Goal: Task Accomplishment & Management: Manage account settings

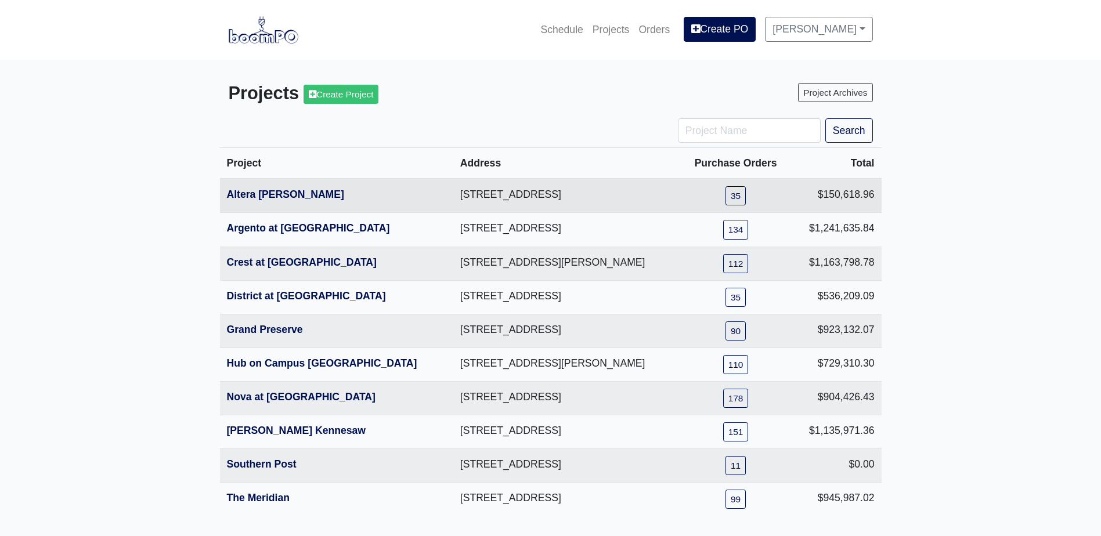
click at [276, 189] on th "Altera [PERSON_NAME]" at bounding box center [336, 196] width 233 height 34
click at [278, 192] on link "Altera [PERSON_NAME]" at bounding box center [285, 195] width 117 height 12
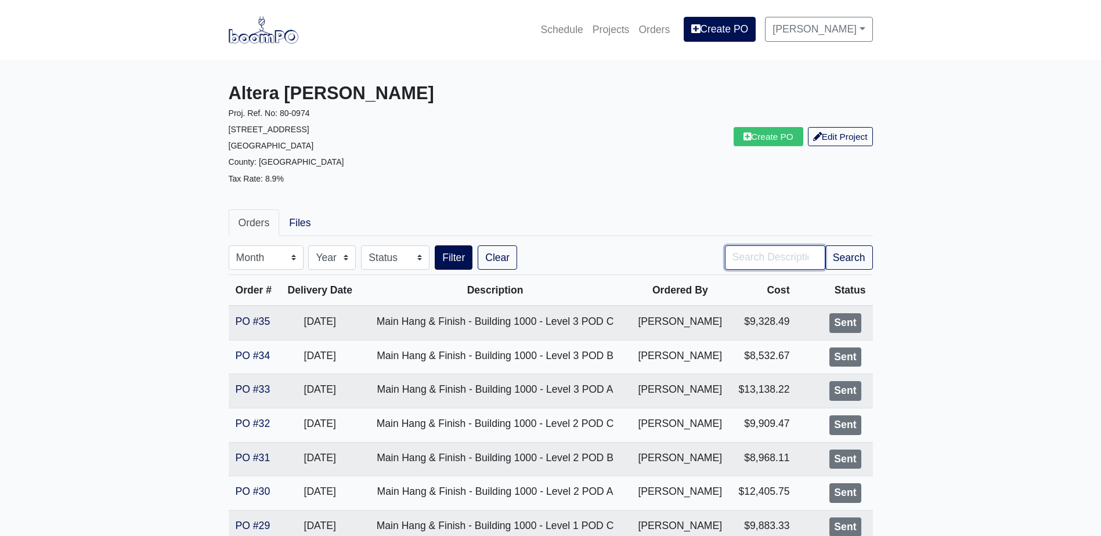
click at [760, 252] on input "Search" at bounding box center [775, 258] width 100 height 24
type input "2000"
click at [435, 246] on button "Filter" at bounding box center [454, 258] width 38 height 24
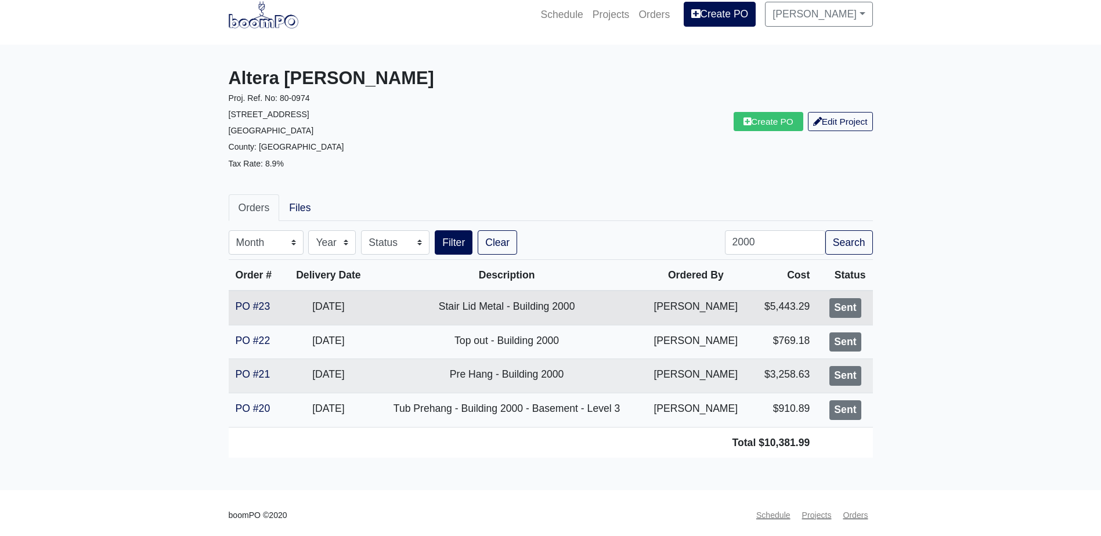
scroll to position [19, 0]
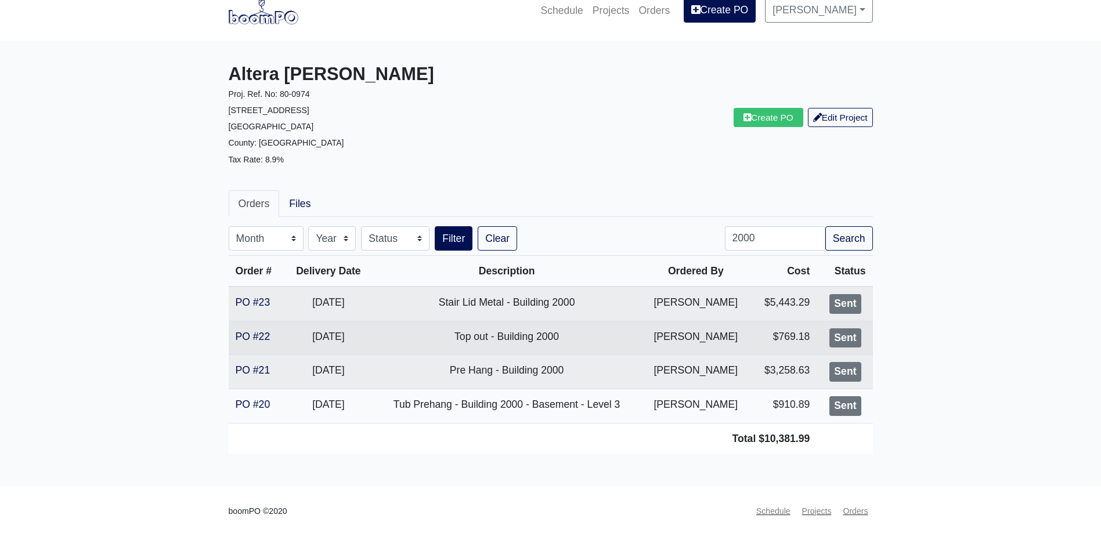
click at [235, 334] on td "PO #22" at bounding box center [257, 338] width 56 height 34
click at [247, 334] on link "PO #22" at bounding box center [253, 337] width 35 height 12
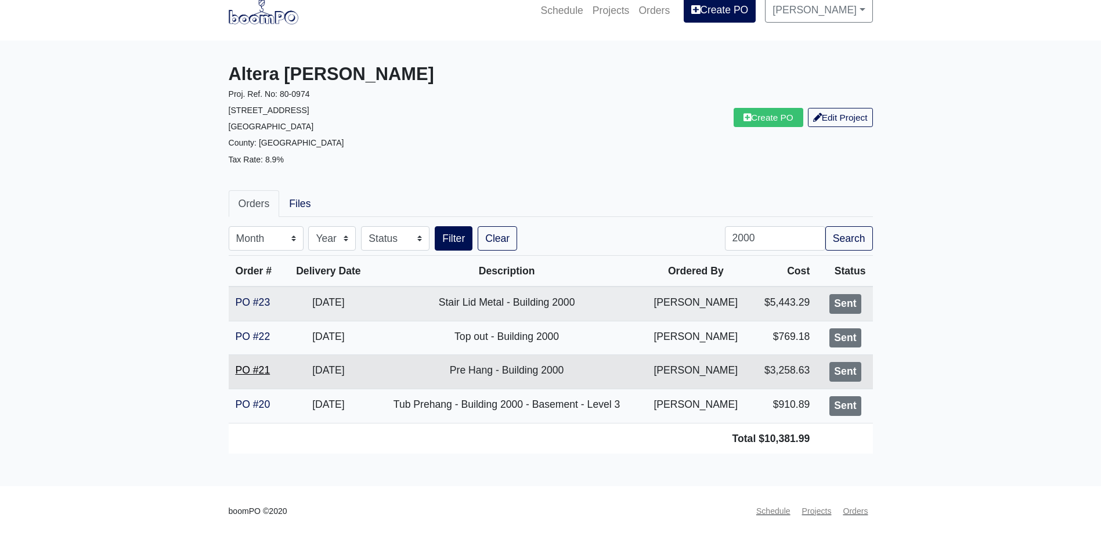
click at [269, 370] on link "PO #21" at bounding box center [253, 371] width 35 height 12
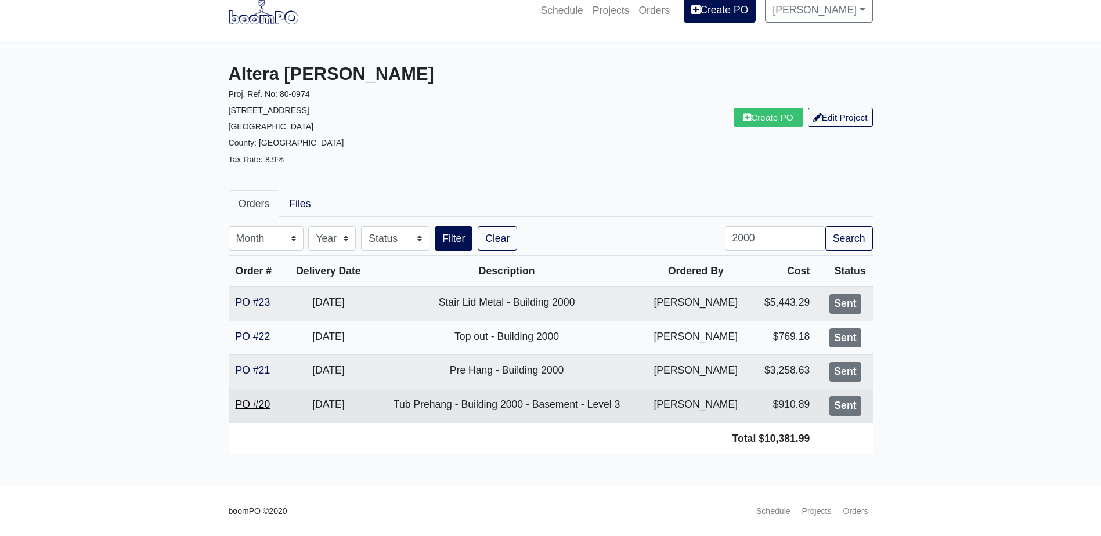
click at [260, 404] on link "PO #20" at bounding box center [253, 405] width 35 height 12
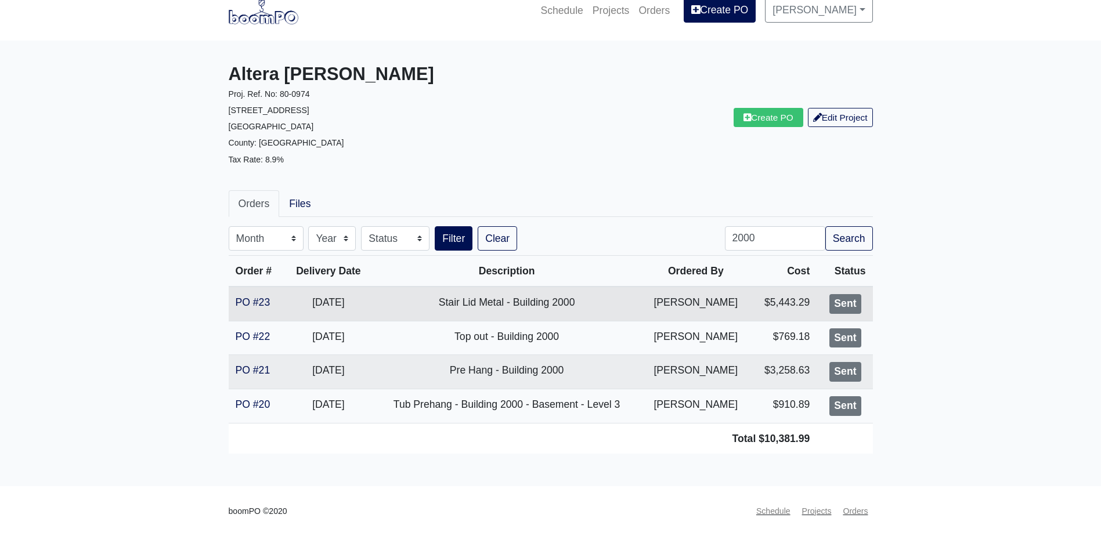
click at [252, 295] on td "PO #23" at bounding box center [257, 304] width 56 height 34
click at [247, 305] on link "PO #23" at bounding box center [253, 303] width 35 height 12
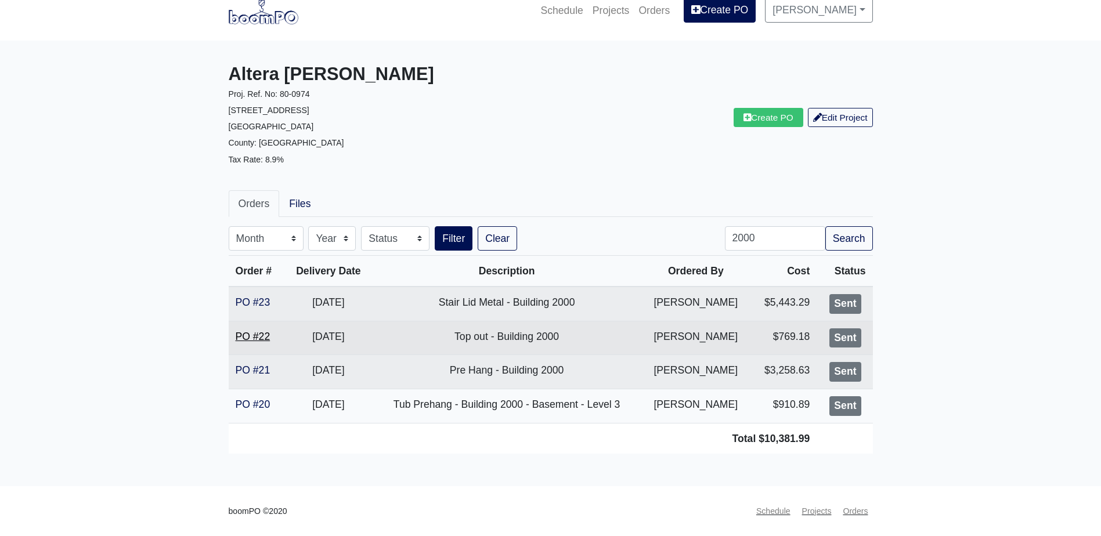
click at [257, 331] on link "PO #22" at bounding box center [253, 337] width 35 height 12
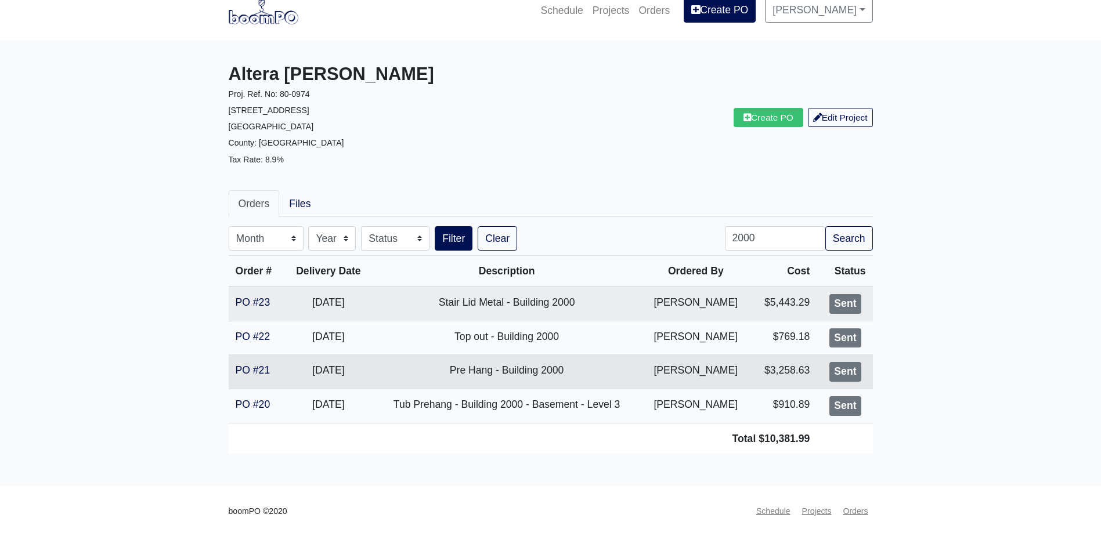
click at [261, 363] on td "PO #21" at bounding box center [257, 372] width 56 height 34
click at [253, 369] on link "PO #21" at bounding box center [253, 371] width 35 height 12
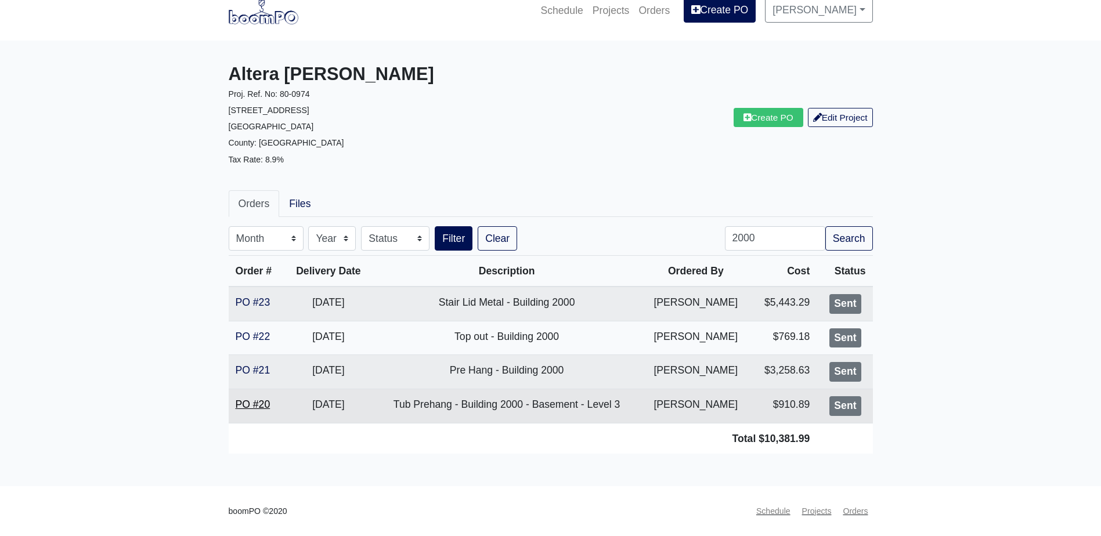
click at [240, 399] on link "PO #20" at bounding box center [253, 405] width 35 height 12
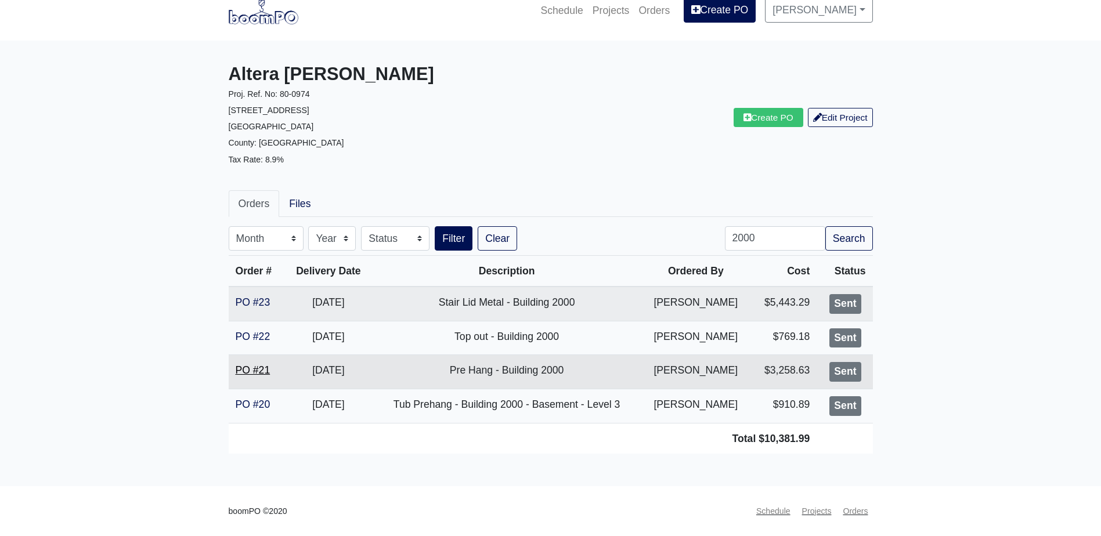
click at [266, 367] on link "PO #21" at bounding box center [253, 371] width 35 height 12
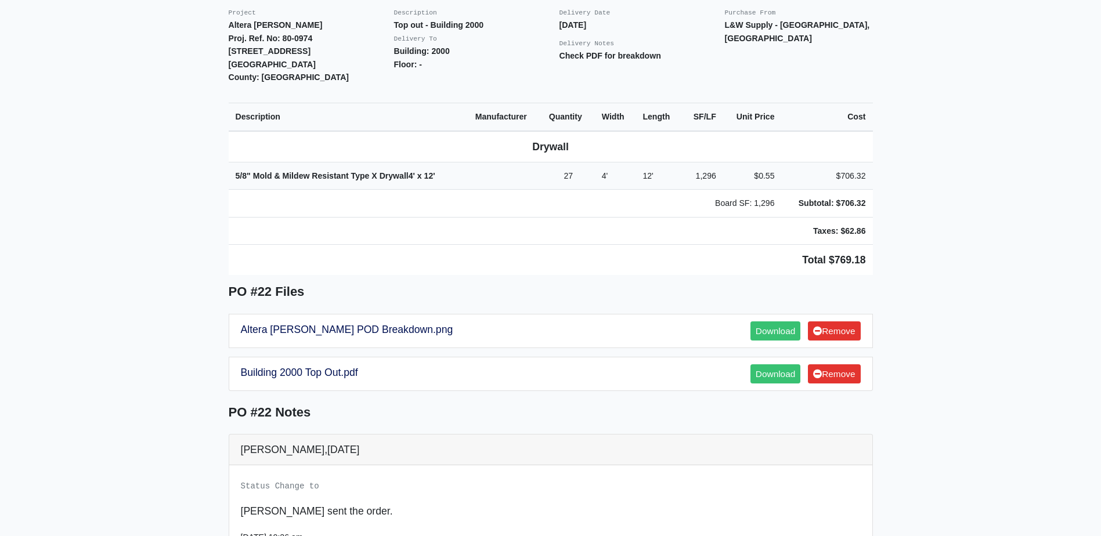
scroll to position [348, 0]
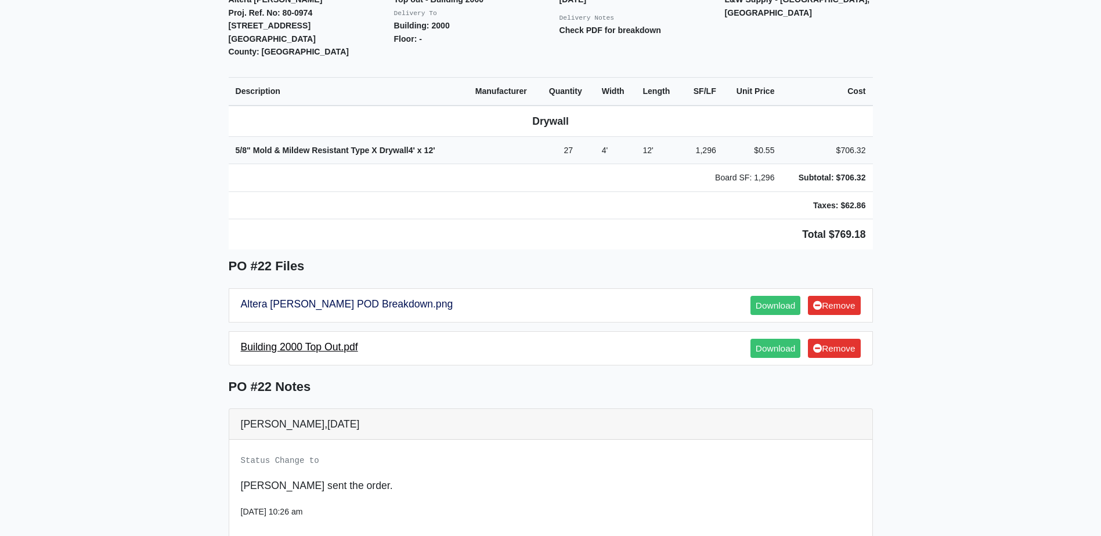
click at [267, 341] on link "Building 2000 Top Out.pdf" at bounding box center [299, 347] width 117 height 12
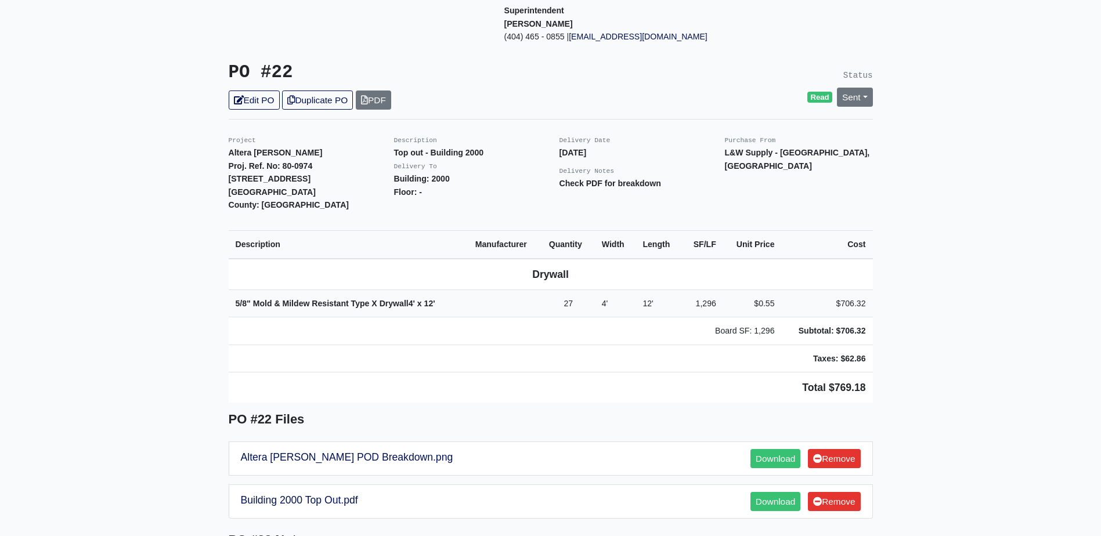
scroll to position [174, 0]
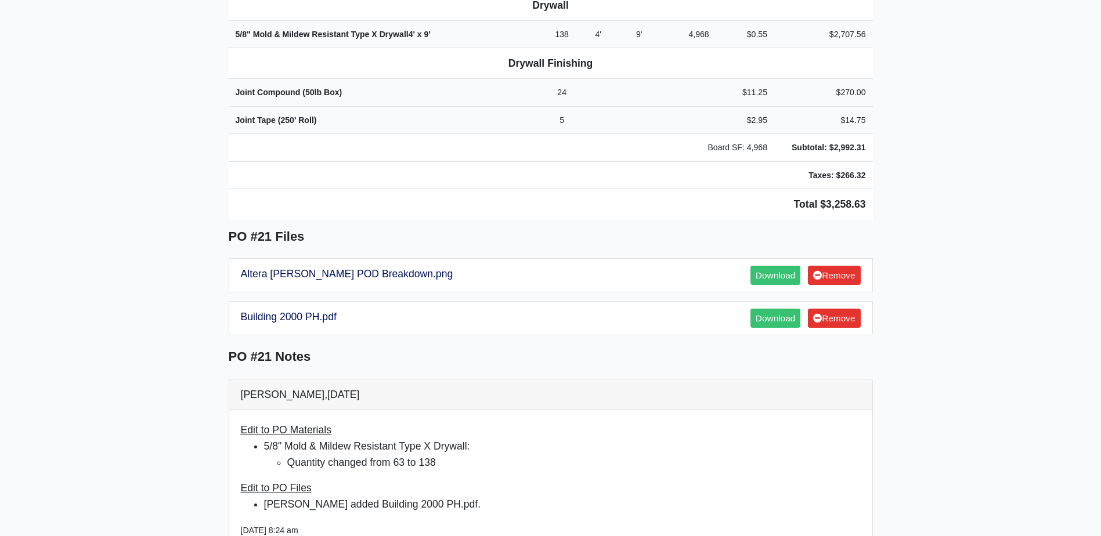
scroll to position [406, 0]
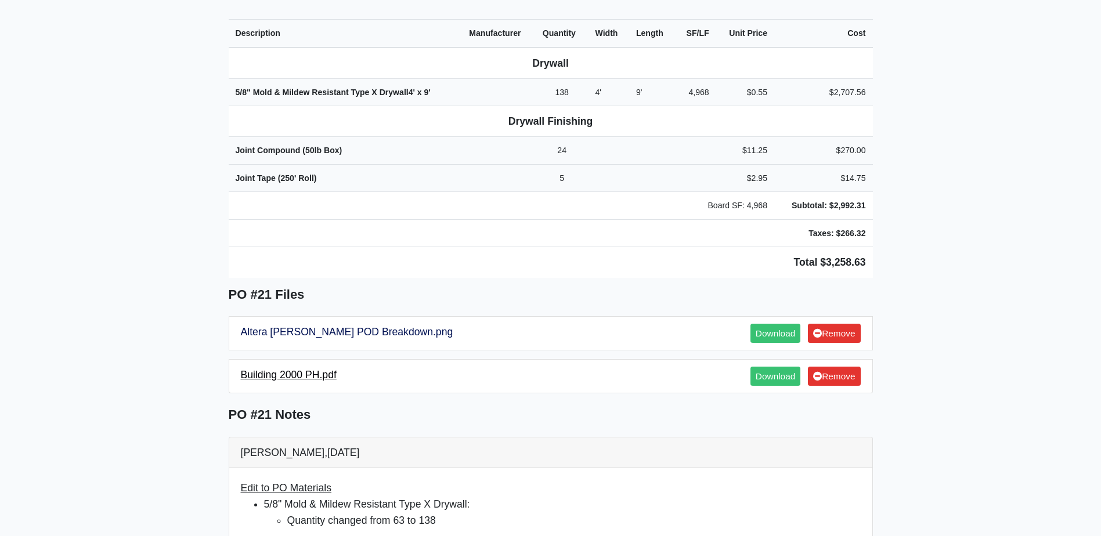
click at [292, 369] on link "Building 2000 PH.pdf" at bounding box center [289, 375] width 96 height 12
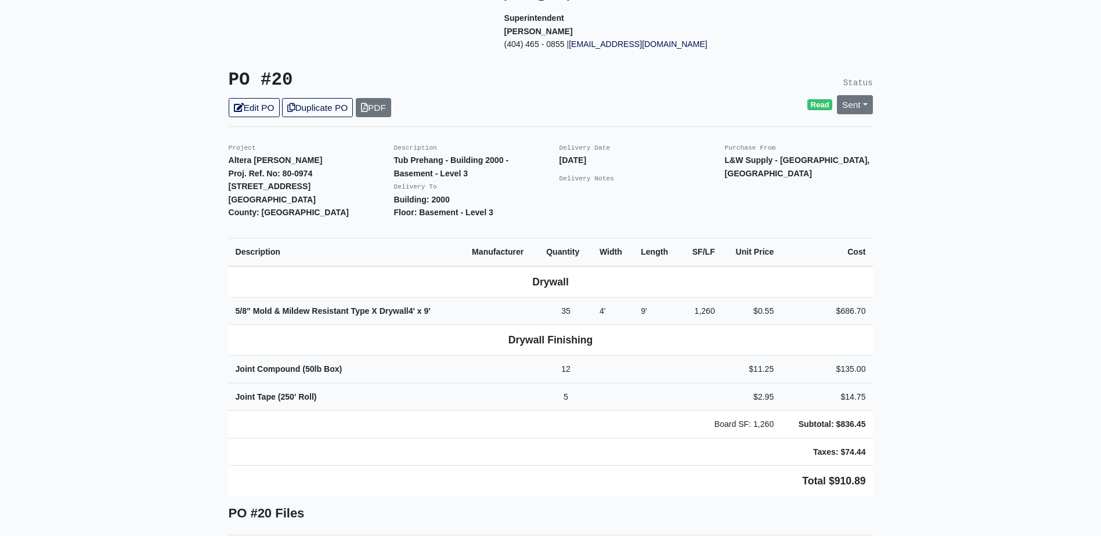
scroll to position [174, 0]
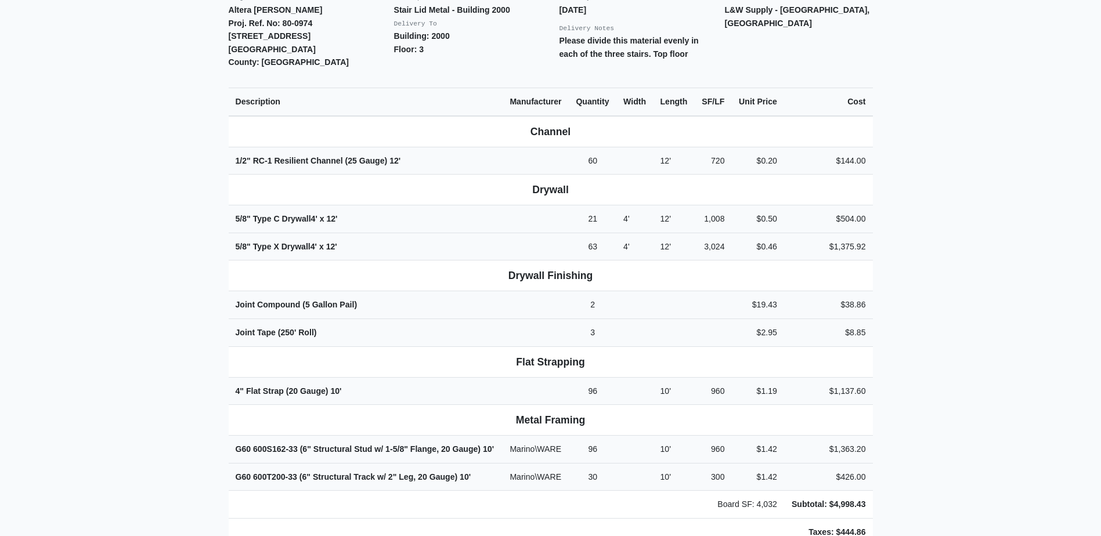
scroll to position [406, 0]
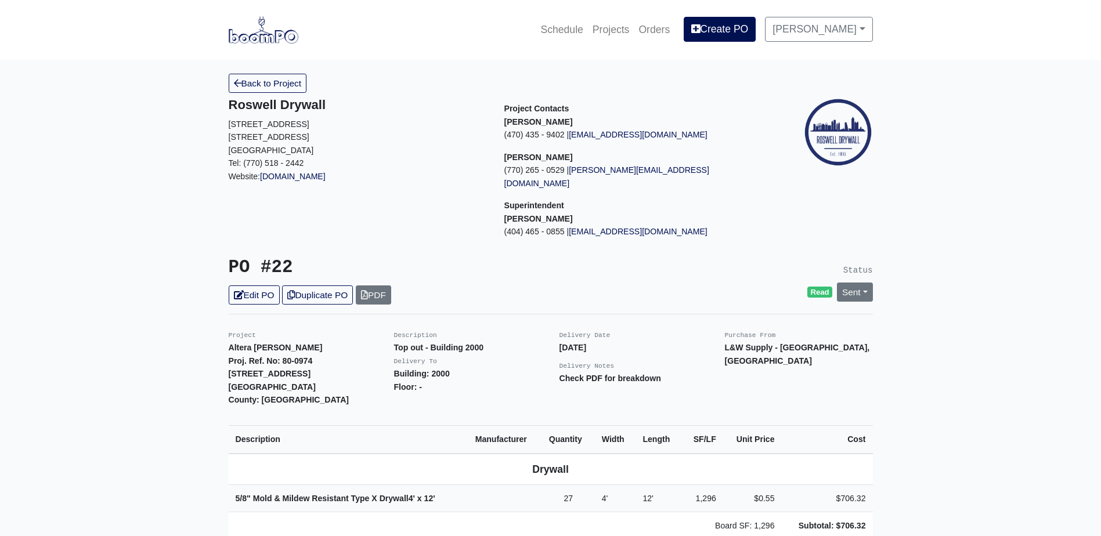
scroll to position [232, 0]
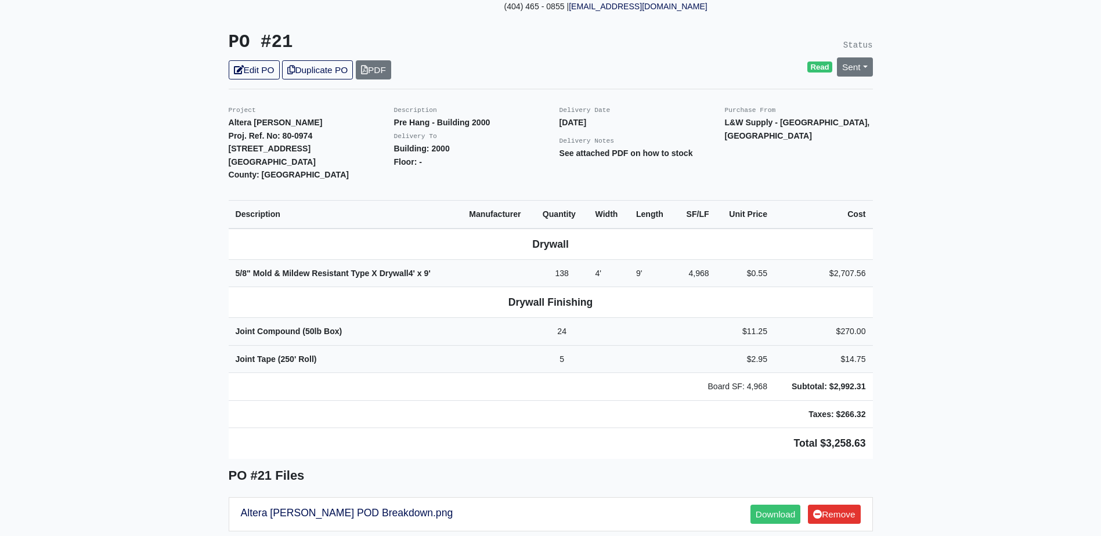
scroll to position [232, 0]
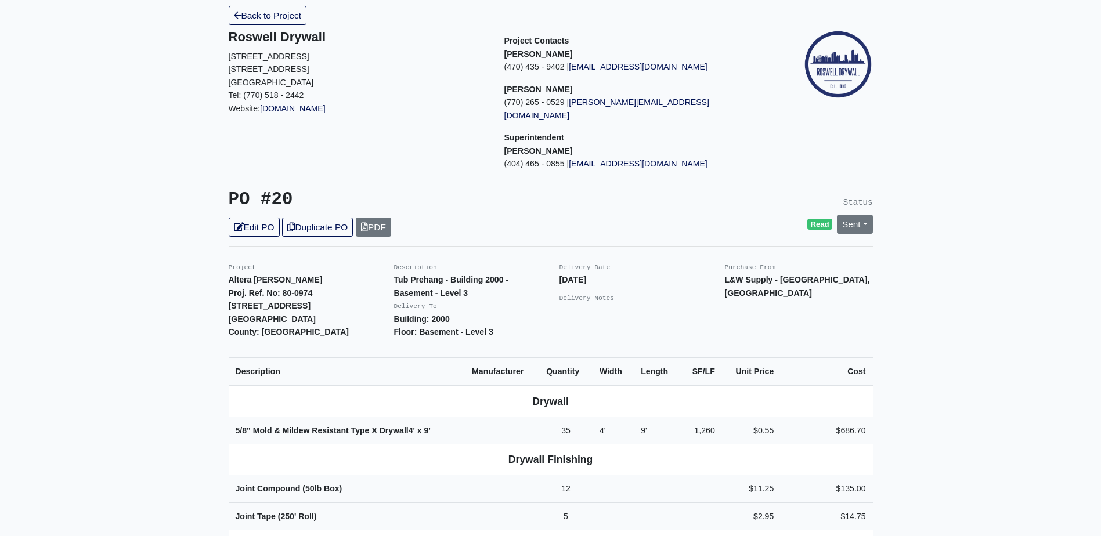
scroll to position [232, 0]
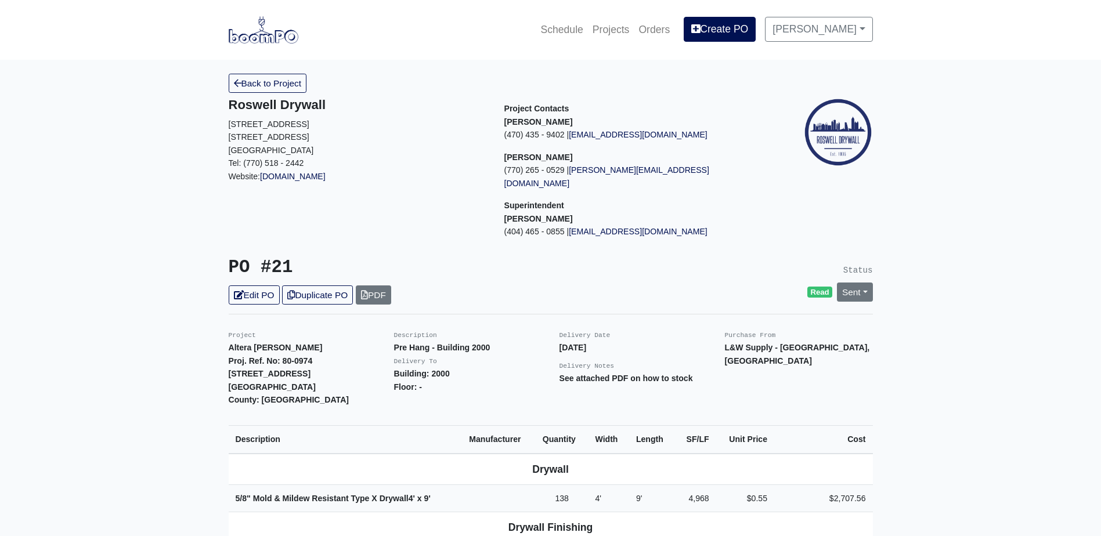
click at [280, 88] on link "Back to Project" at bounding box center [268, 83] width 78 height 19
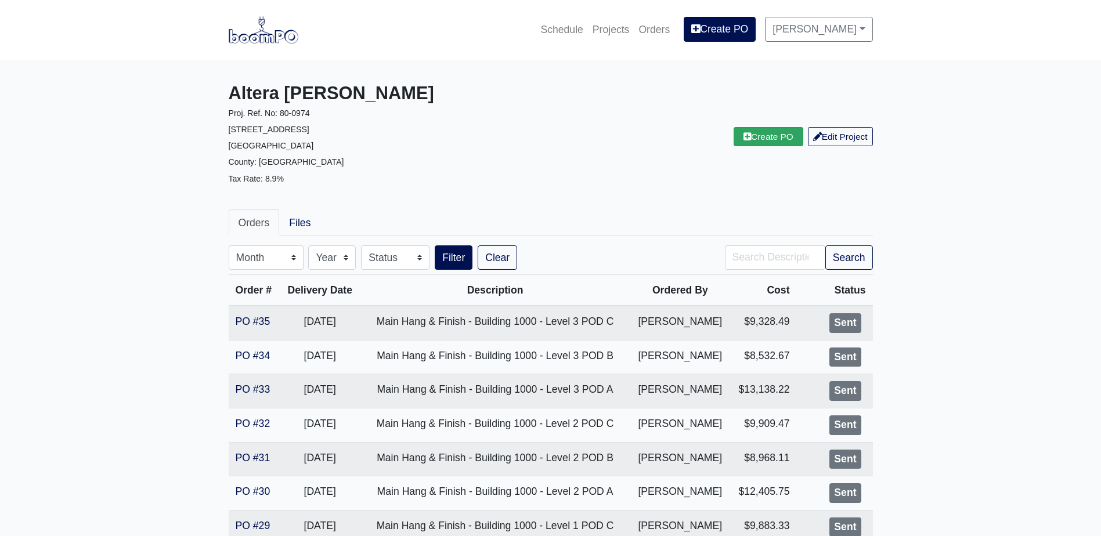
click at [765, 148] on div "Create PO Edit Project" at bounding box center [716, 137] width 331 height 108
click at [762, 141] on link "Create PO" at bounding box center [769, 136] width 70 height 19
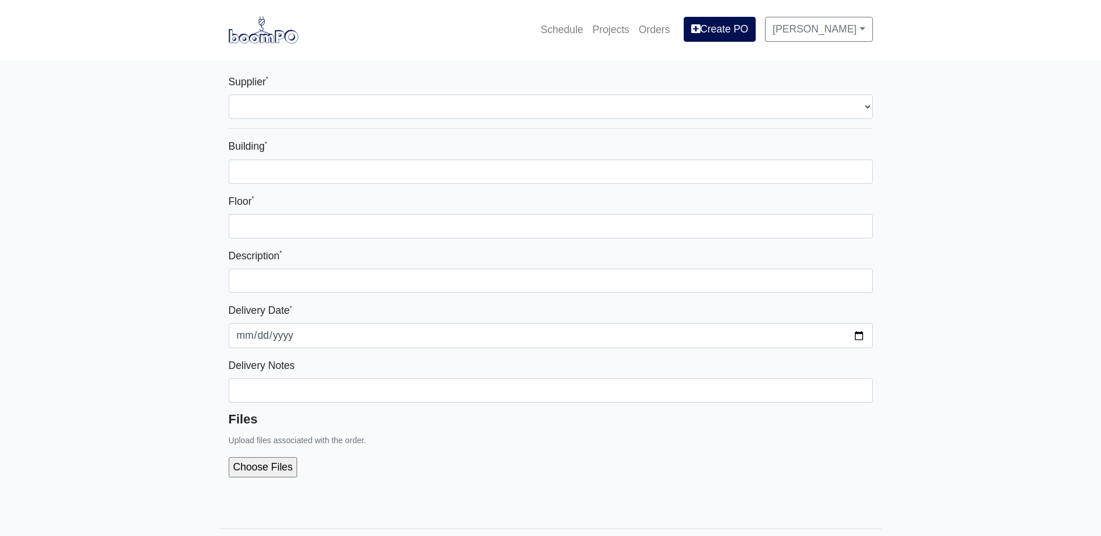
select select
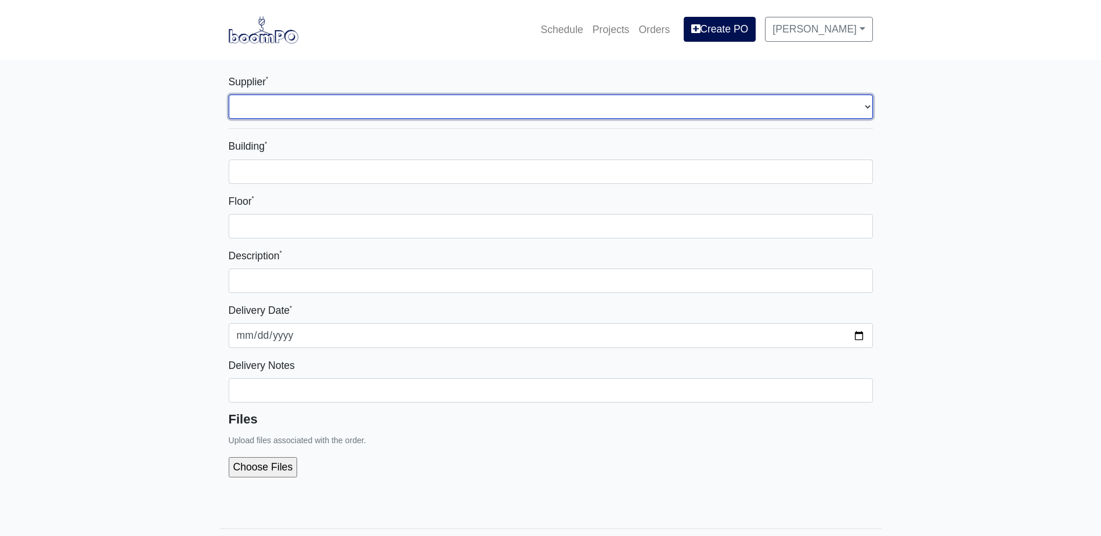
click at [308, 107] on select "Select one... L&W Supply - Mableton, GA Grabber Construction Products - Atlanta…" at bounding box center [551, 107] width 644 height 24
select select "1"
click at [229, 95] on select "Select one... L&W Supply - Mableton, GA Grabber Construction Products - Atlanta…" at bounding box center [551, 107] width 644 height 24
select select
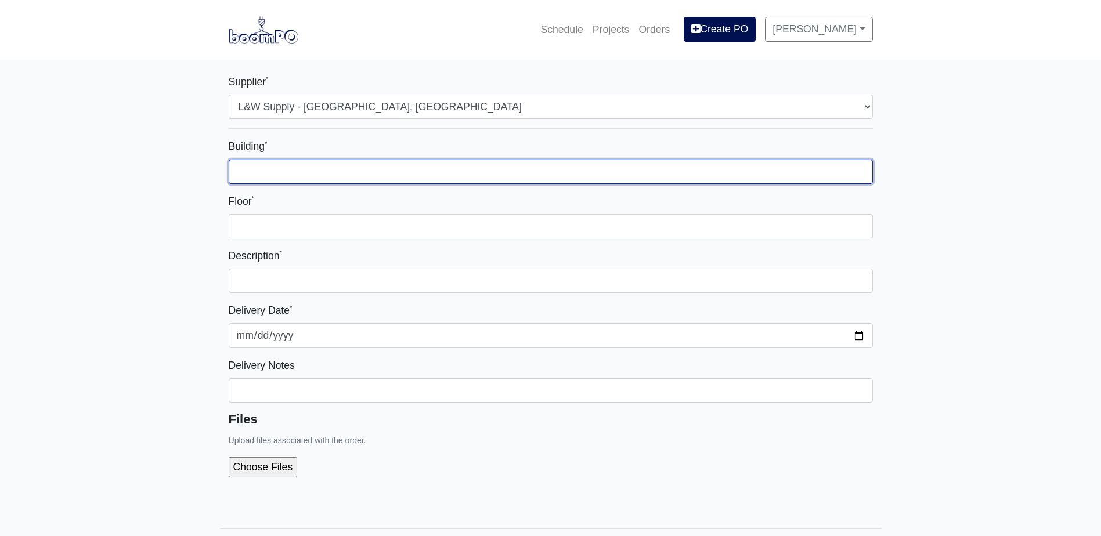
click at [291, 163] on input "Building *" at bounding box center [551, 172] width 644 height 24
type input "-"
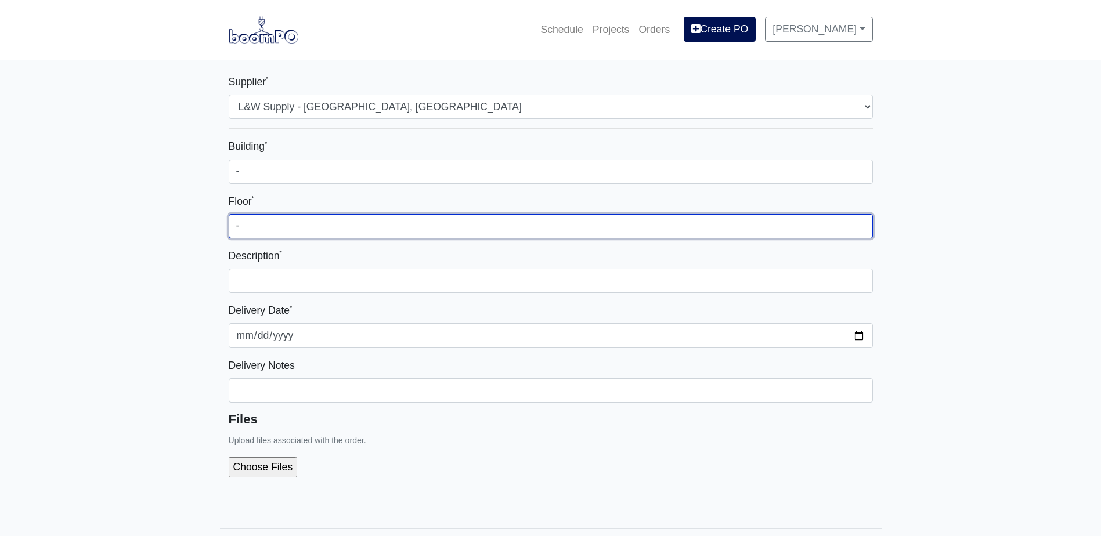
type input "-"
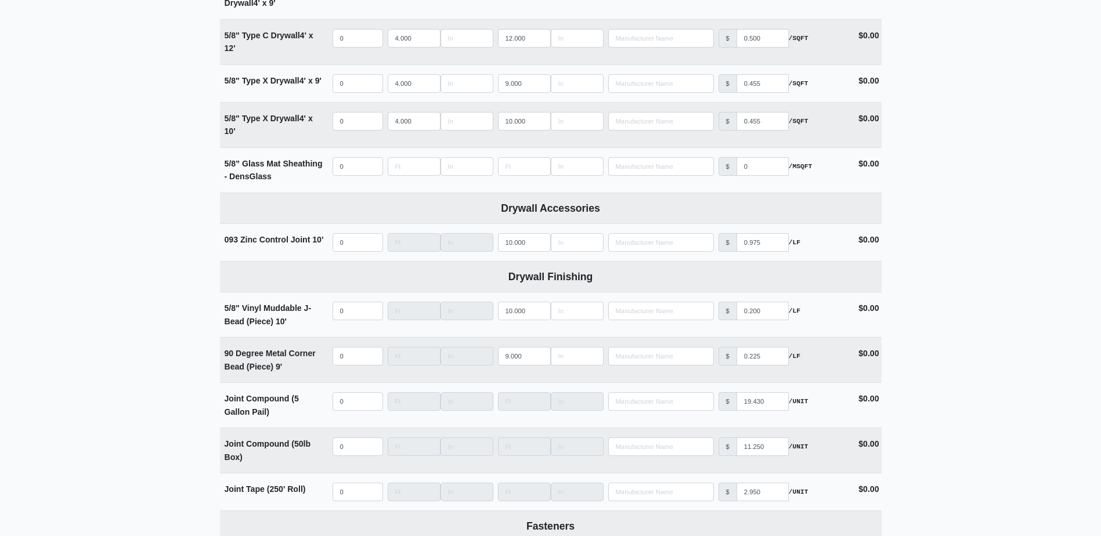
scroll to position [1045, 0]
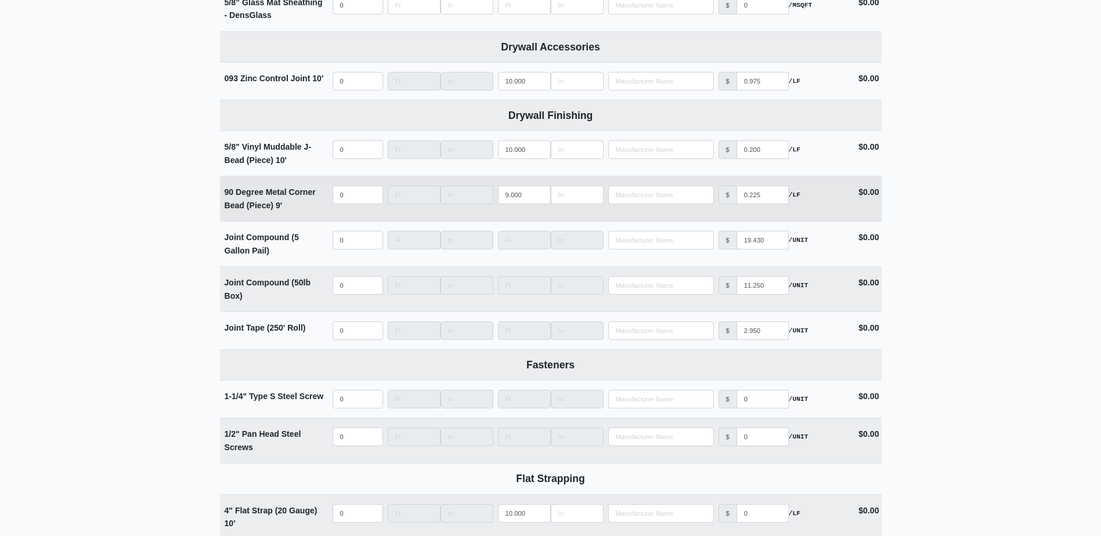
type input "Corner Bead & Easy Sand 45 - Clubhouse"
drag, startPoint x: 222, startPoint y: 192, endPoint x: 273, endPoint y: 215, distance: 56.6
click at [273, 215] on td "90 Degree Metal Corner Bead (Piece) 9'" at bounding box center [275, 198] width 110 height 45
copy strong "90 Degree Metal Corner Bead (Piece)"
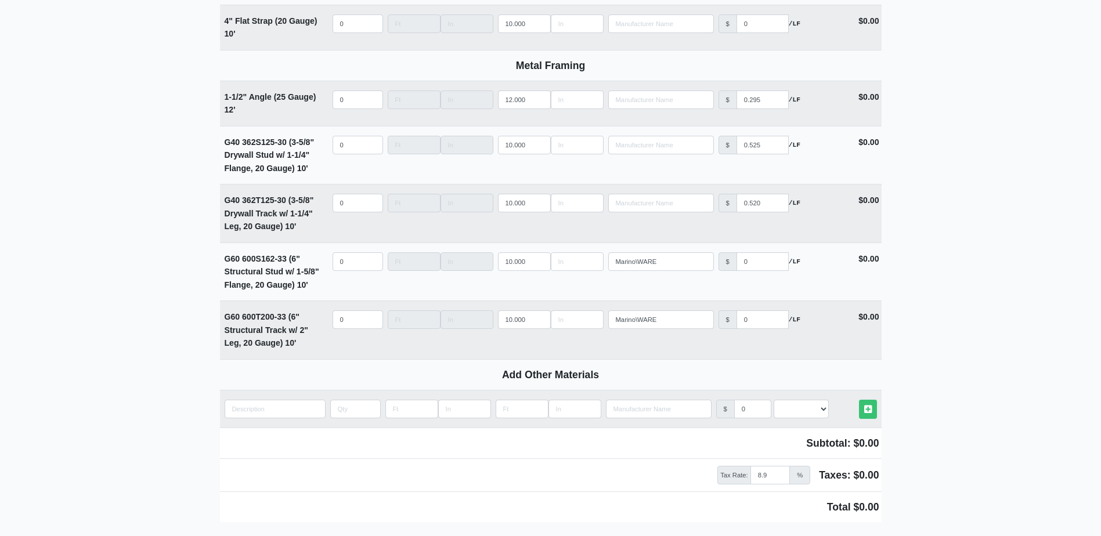
scroll to position [1634, 0]
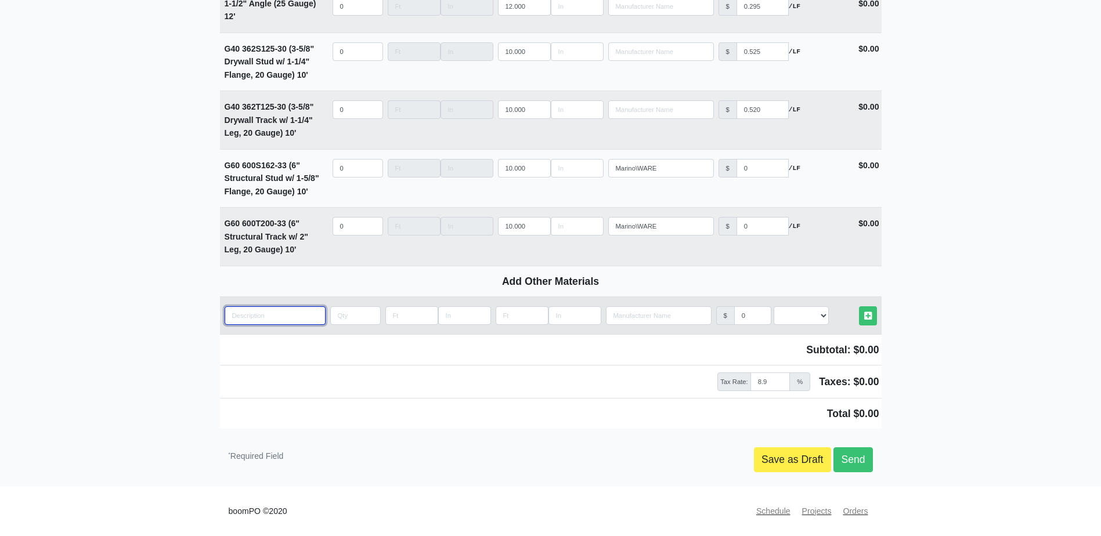
click at [269, 318] on input "quantity" at bounding box center [275, 316] width 101 height 19
paste input "90 Degree Metal Corner Bead (Piece)"
type input "90 Degree Metal Corner Bead (Piece)"
select select
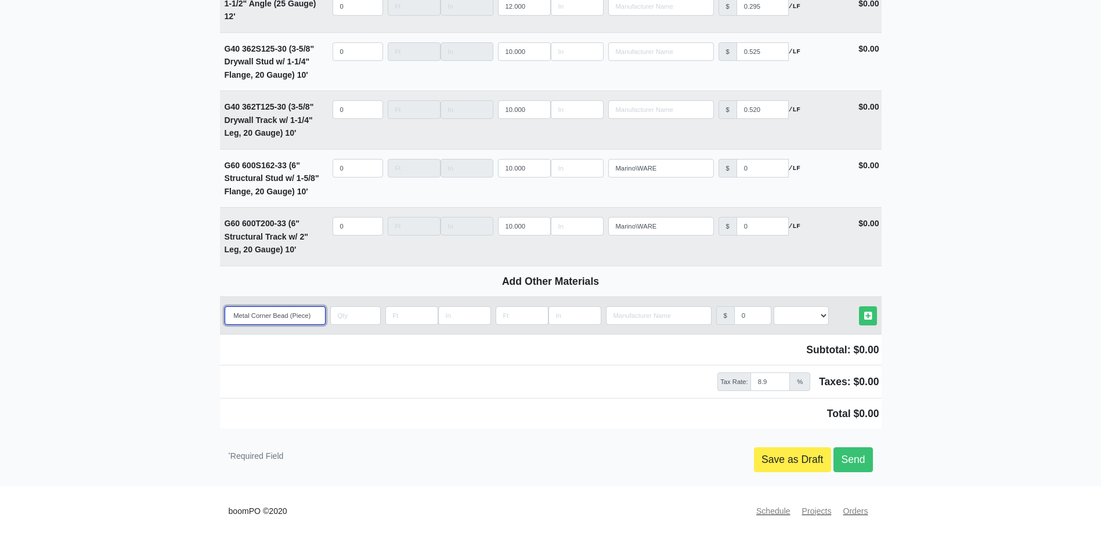
type input "90 Degree Meta Corner Bead (Piece)"
select select
type input "90 Degree Met Corner Bead (Piece)"
select select
type input "90 Degree Me Corner Bead (Piece)"
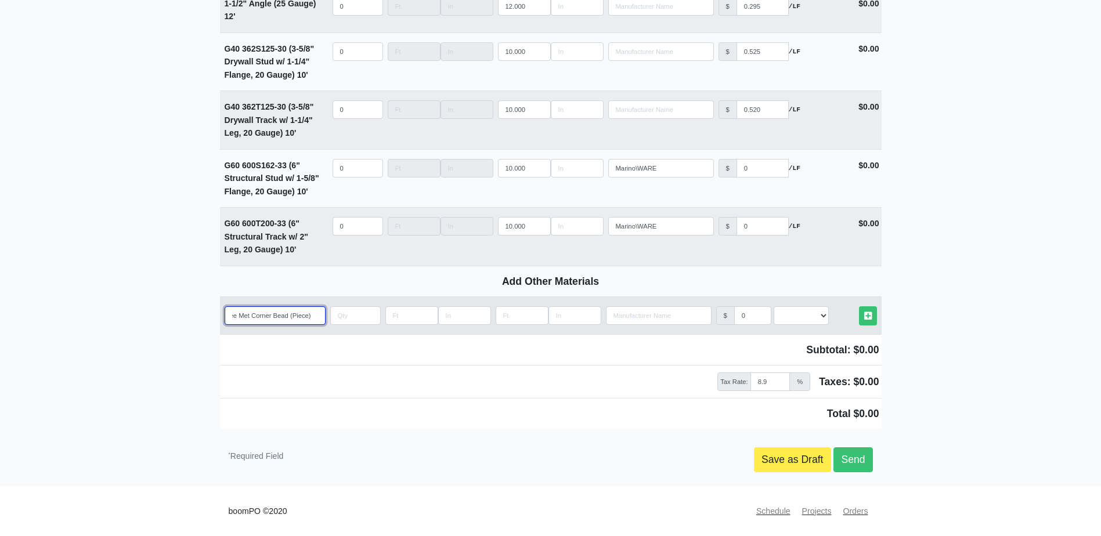
select select
type input "90 Degree M Corner Bead (Piece)"
select select
type input "90 Degree Corner Bead (Piece)"
select select
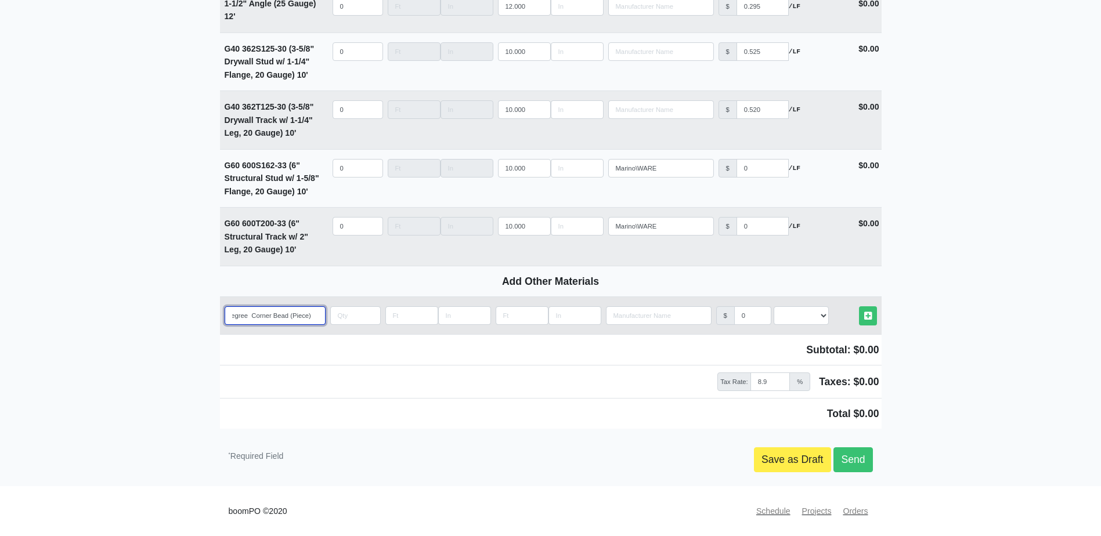
type input "90 Degree Corner Bead (Piece)"
select select
type input "90 Degre Corner Bead (Piece)"
select select
type input "90 Degr Corner Bead (Piece)"
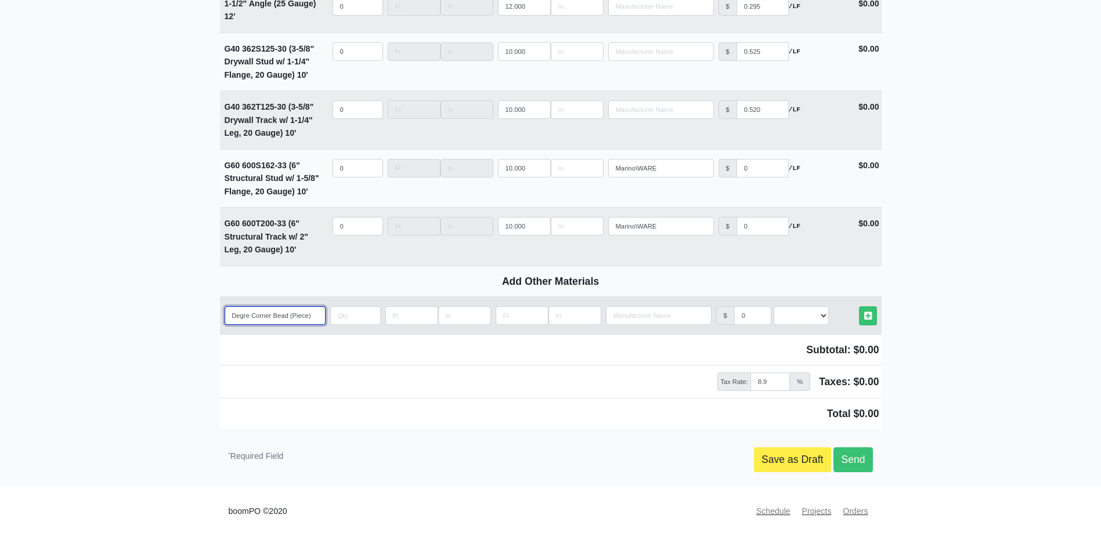
select select
type input "90 Deg Corner Bead (Piece)"
select select
type input "90 De Corner Bead (Piece)"
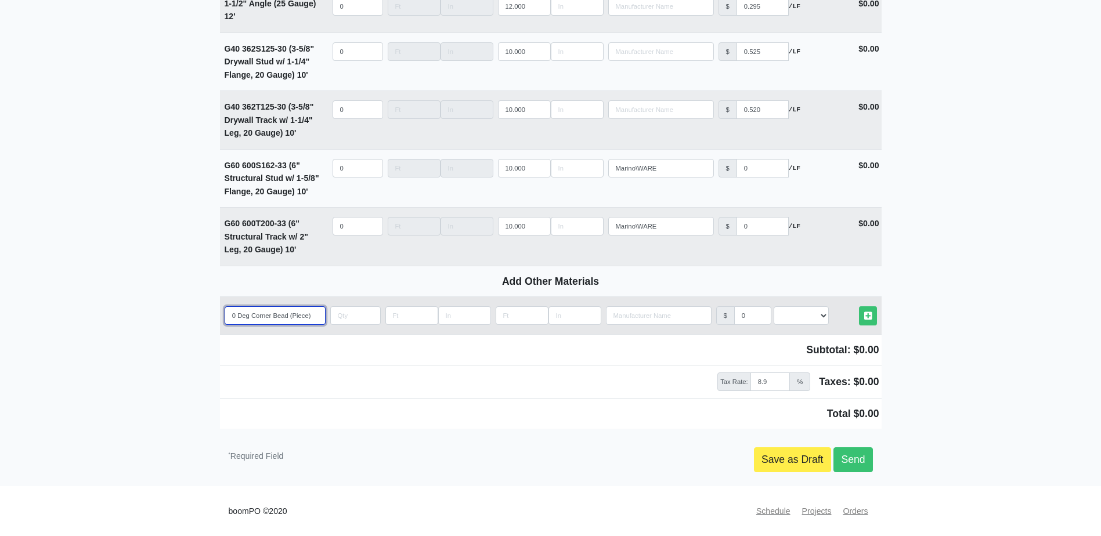
select select
type input "90 D Corner Bead (Piece)"
select select
type input "90 Corner Bead (Piece)"
select select
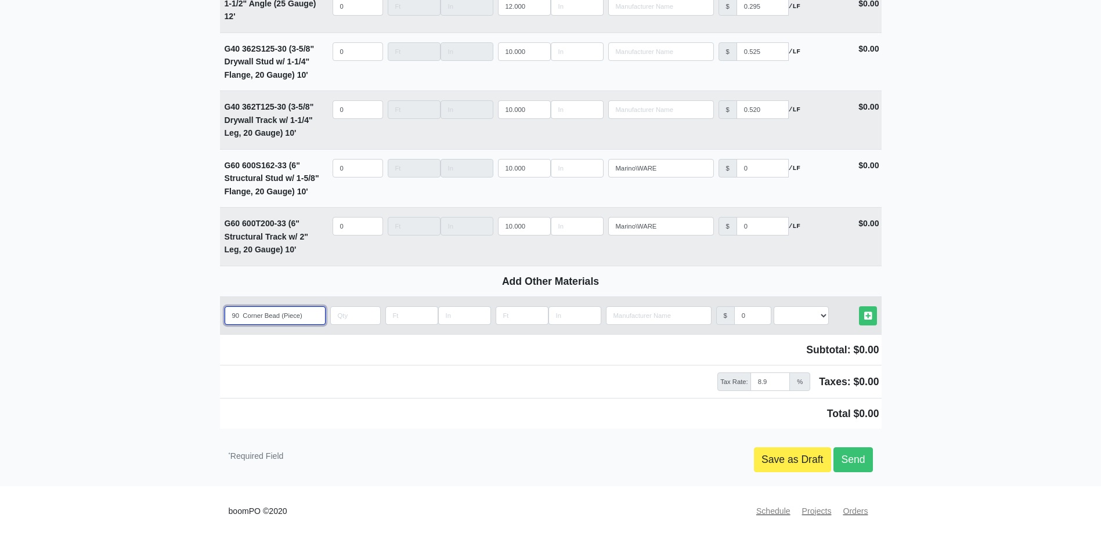
type input "90 Corner Bead (Piece)"
select select
type input "9 Corner Bead (Piece)"
select select
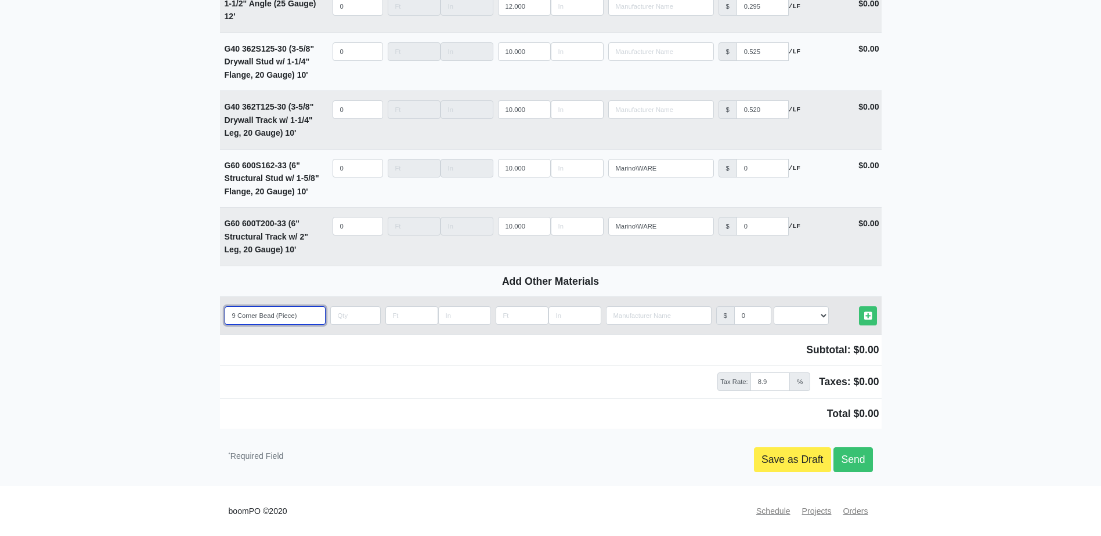
type input "Corner Bead (Piece)"
select select
paste input "90 Degree Metal"
type input "90 Degree Metal Corner Bead (Piece)"
select select
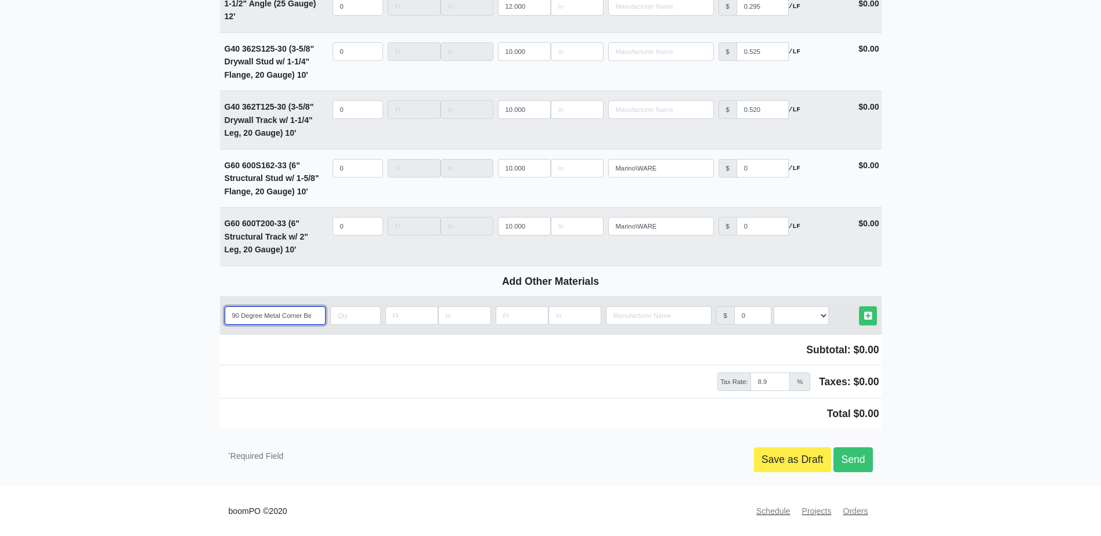
scroll to position [0, 31]
click at [248, 312] on input "90 Degree Metal Corner Bead (Piece)" at bounding box center [275, 316] width 101 height 19
type input "90 Degree Meta Corner Bead (Piece)"
select select
type input "90 Degree Met Corner Bead (Piece)"
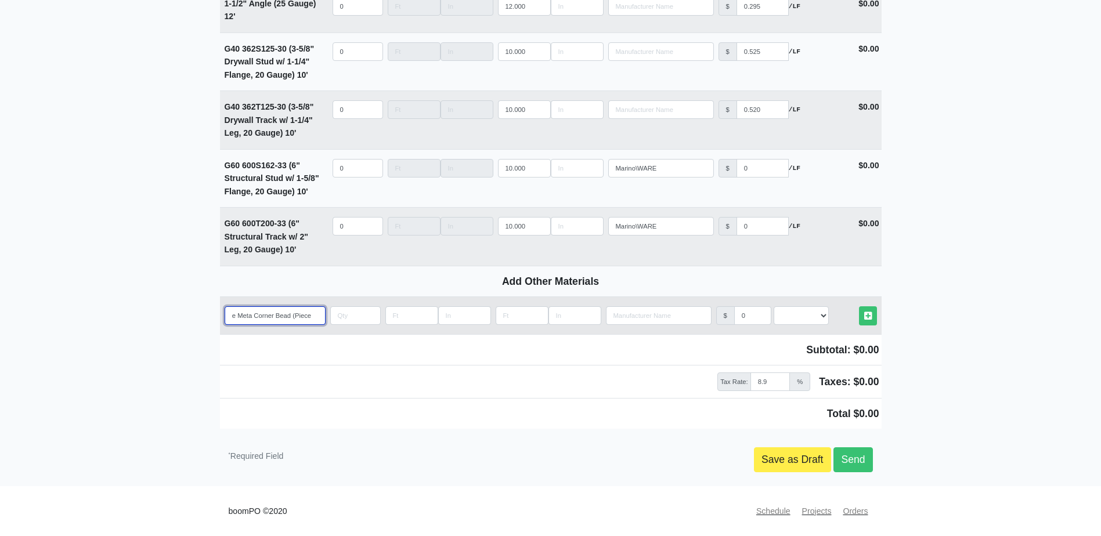
select select
type input "90 Degree Me Corner Bead (Piece)"
select select
type input "90 Degree M Corner Bead (Piece)"
select select
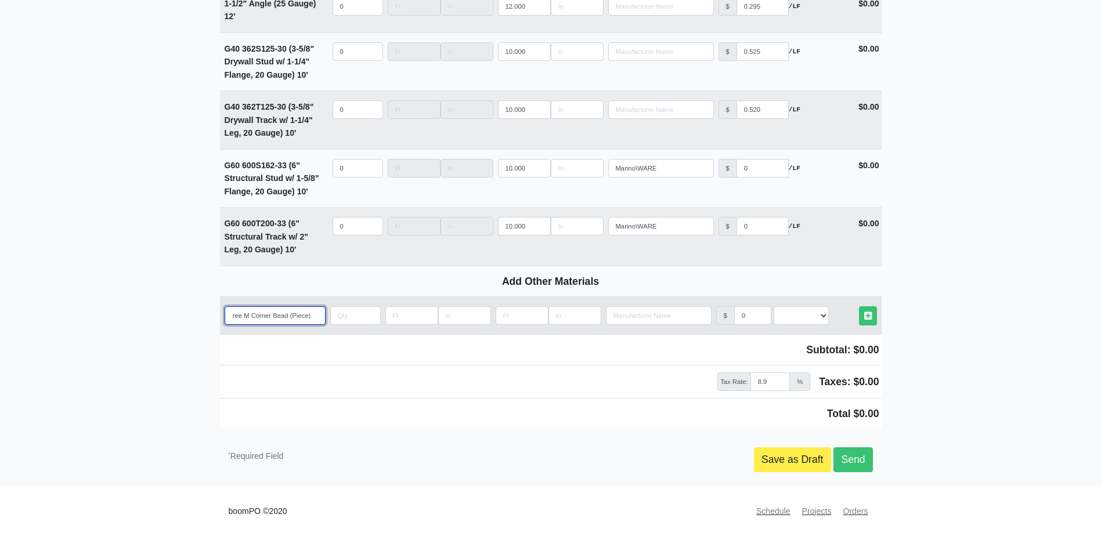
type input "90 Degree Corner Bead (Piece)"
select select
type input "90 Degree P Corner Bead (Piece)"
select select
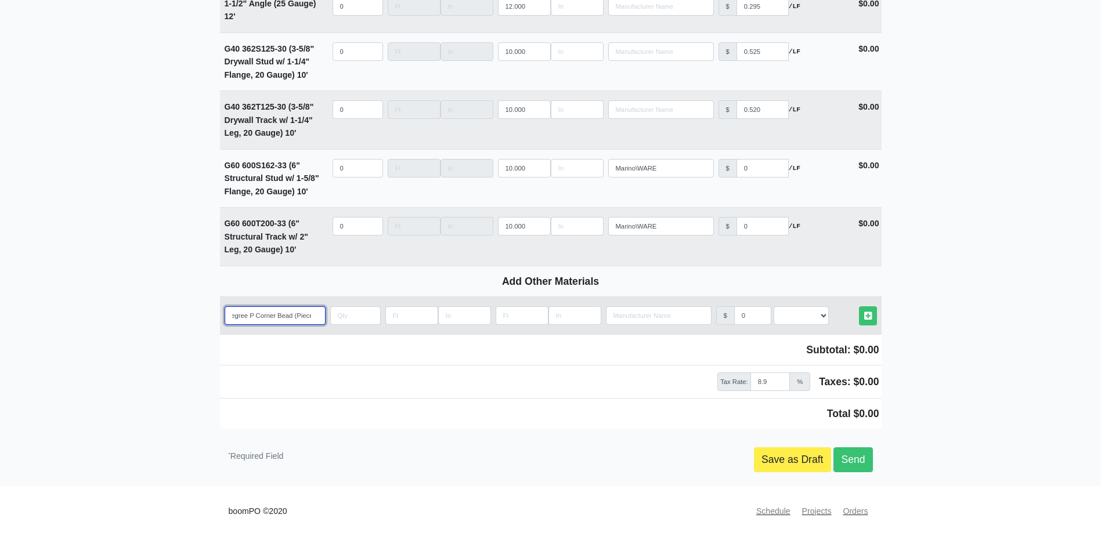
type input "90 Degree Pa Corner Bead (Piece)"
select select
type input "90 Degree Pap Corner Bead (Piece)"
select select
type input "90 Degree Pape Corner Bead (Piece)"
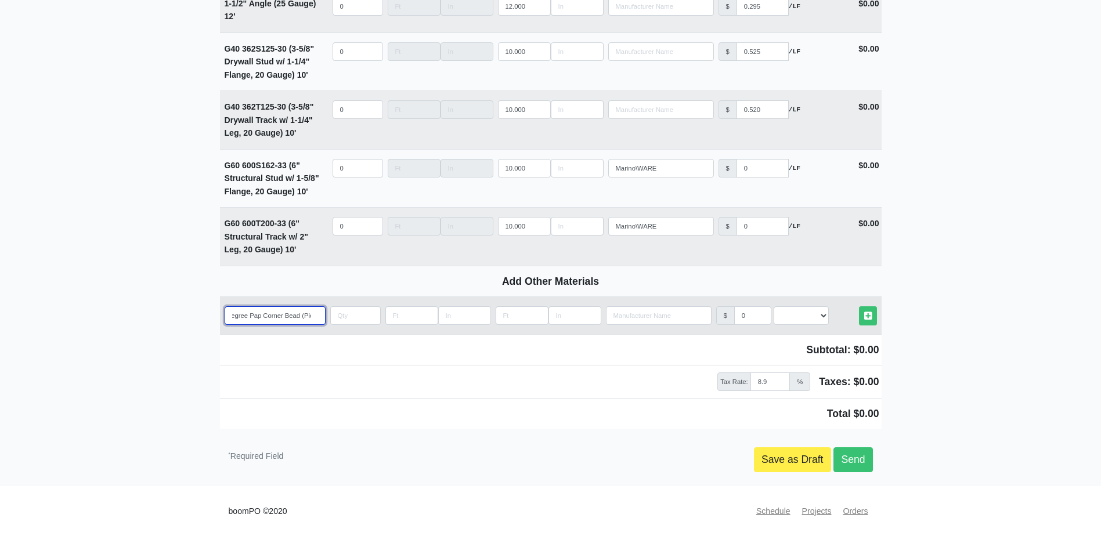
select select
type input "90 Degree Paper Corner Bead (Piece)"
select select
click at [302, 311] on input "90 Degree Paper Corner Bead (Piece)" at bounding box center [275, 316] width 101 height 19
type input "90 Degree Paper Corner Bead (Piece)"
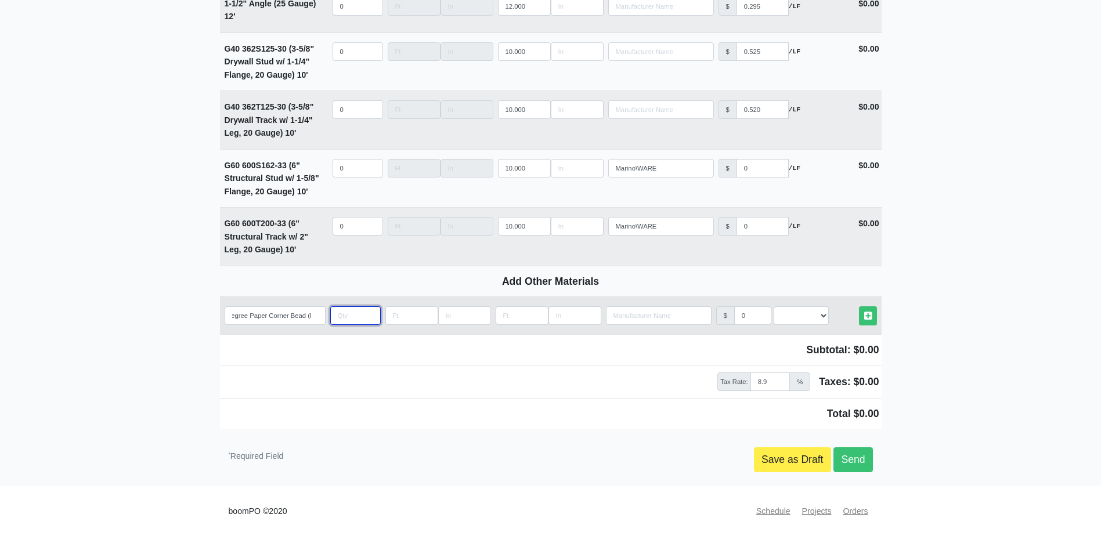
click at [344, 313] on input "quantity" at bounding box center [355, 316] width 51 height 19
type input "1"
select select
type input "10"
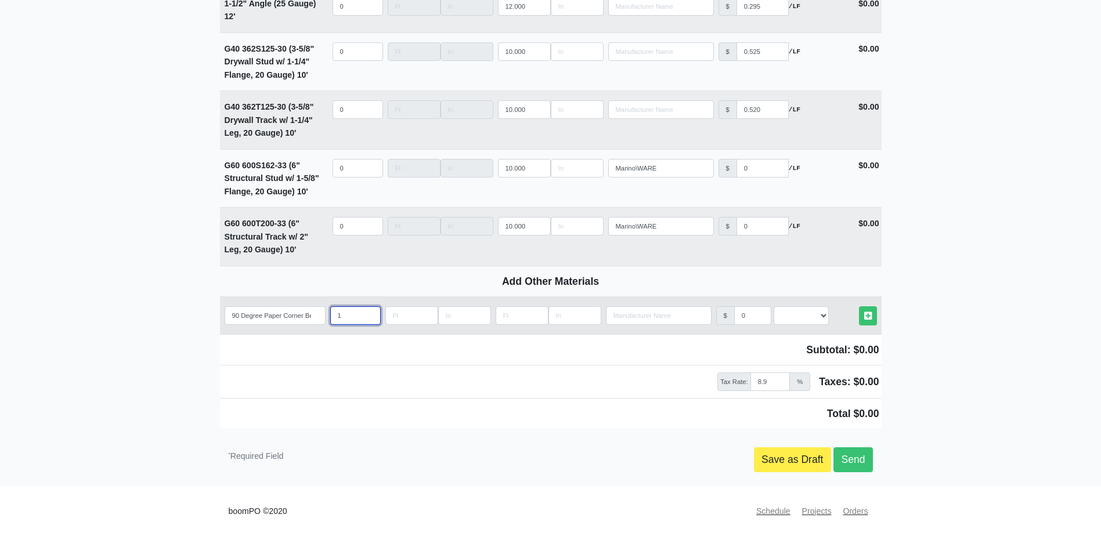
select select
type input "100"
select select
type input "100"
click at [308, 315] on input "90 Degree Paper Corner Bead (Piece)" at bounding box center [275, 316] width 101 height 19
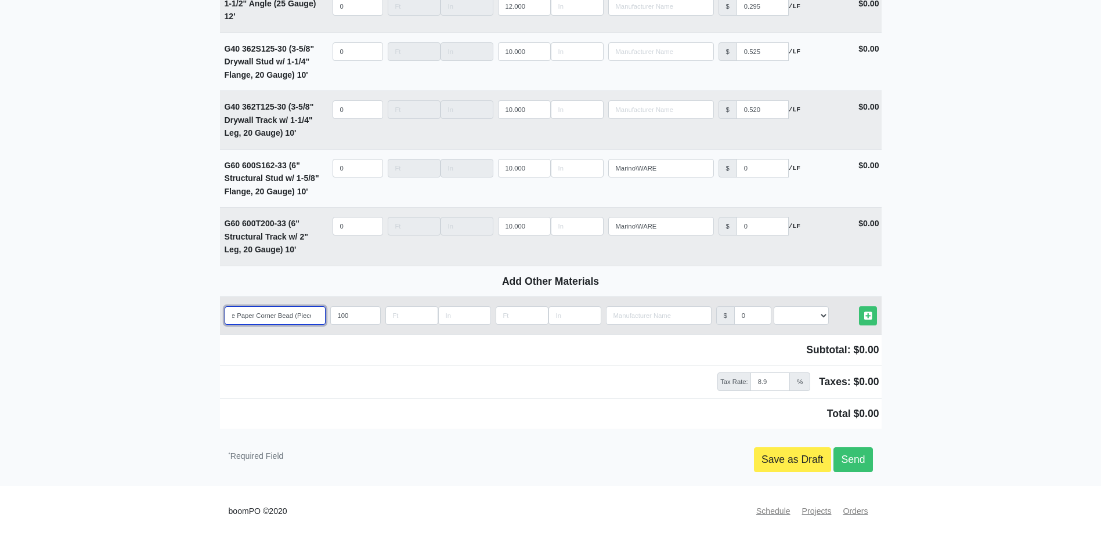
scroll to position [0, 33]
type input "90 Degree Paper Corner Bead (Piece)"
select select
type input "90 Degree Paper Corner Bead (Piece) 1"
select select
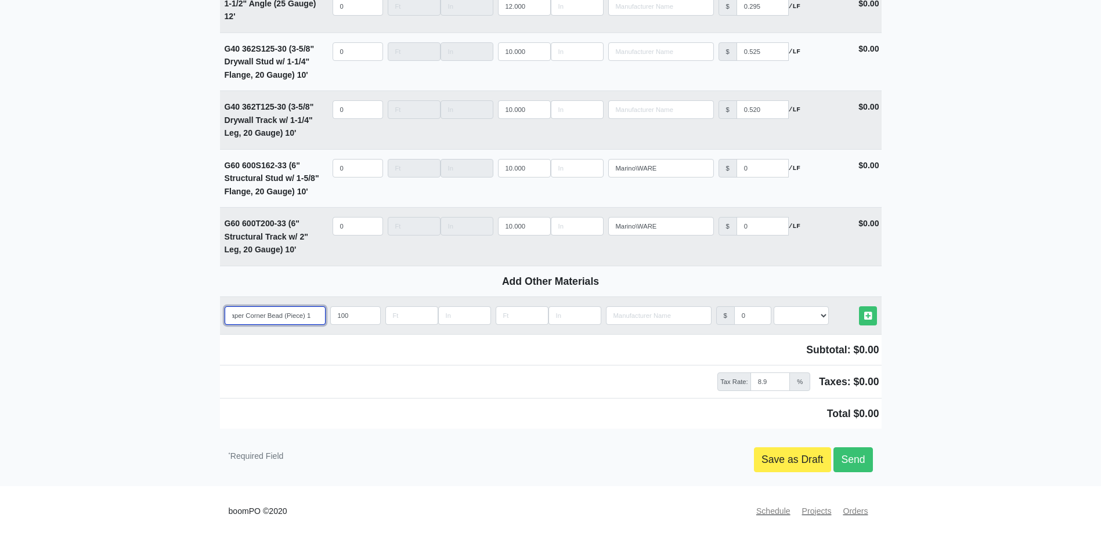
type input "90 Degree Paper Corner Bead (Piece) 10"
select select
type input "90 Degree Paper Corner Bead (Piece) 10'"
select select
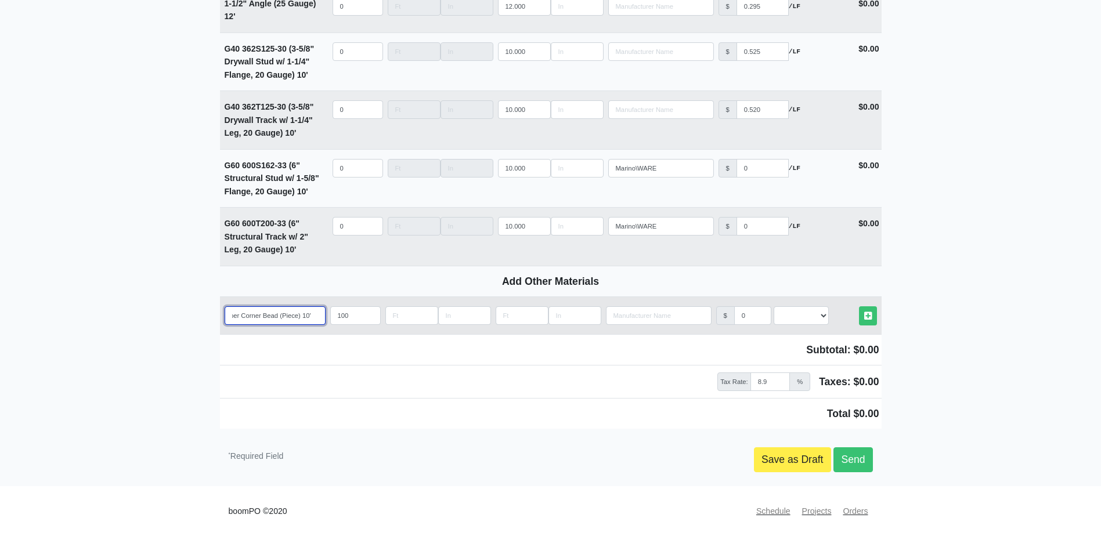
type input "90 Degree Paper Corner Bead (Piece) 10'"
click at [797, 316] on select "Select an Option! UNIT MLF LF MSQFT SQFT" at bounding box center [801, 316] width 55 height 19
select select "2"
click at [774, 307] on select "Select an Option! UNIT MLF LF MSQFT SQFT" at bounding box center [801, 316] width 55 height 19
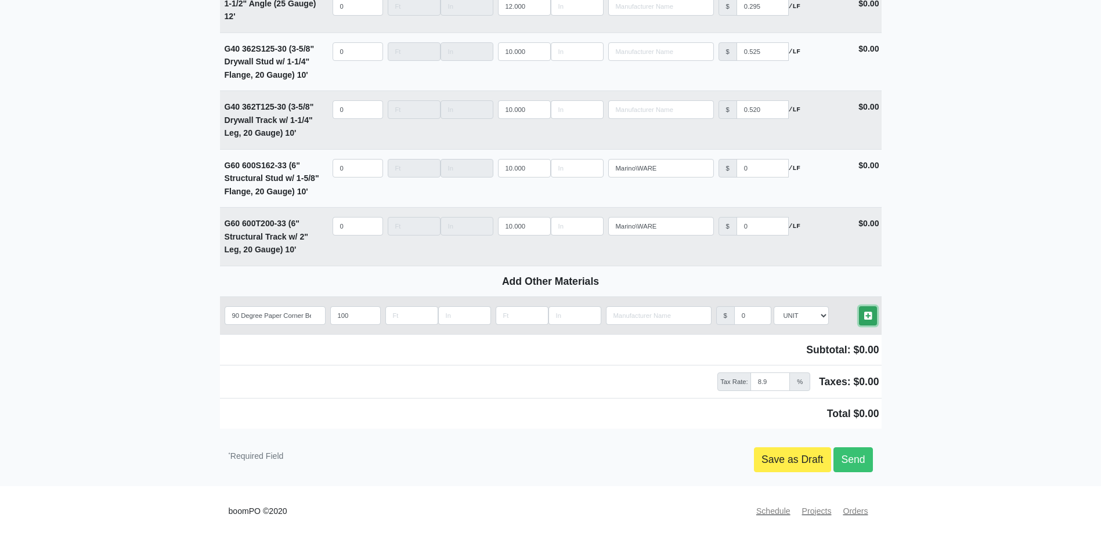
click at [869, 318] on icon at bounding box center [868, 316] width 8 height 9
select select
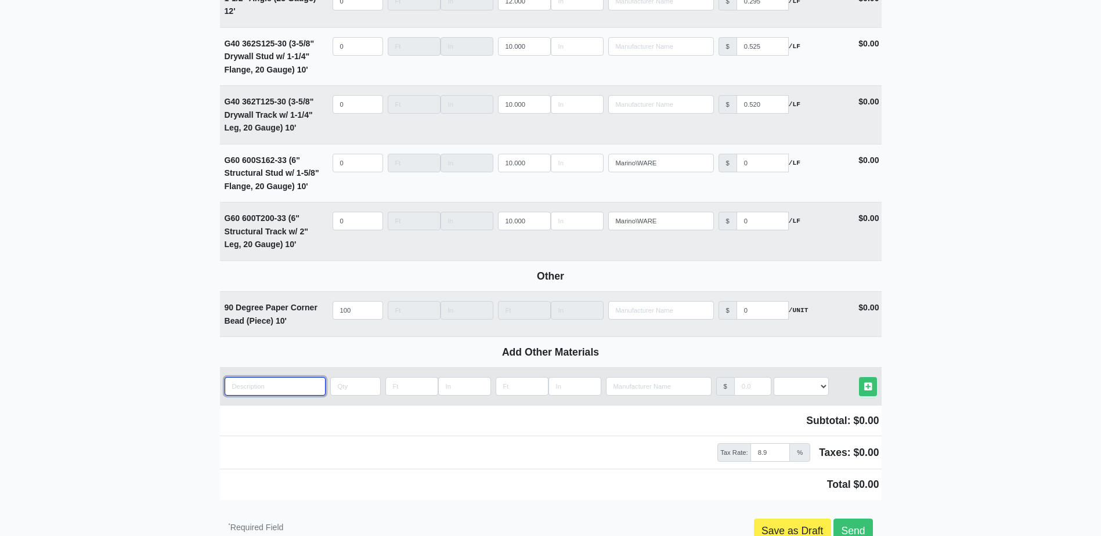
click at [254, 396] on input "quantity" at bounding box center [275, 386] width 101 height 19
type input "E"
select select
type input "Ea"
select select
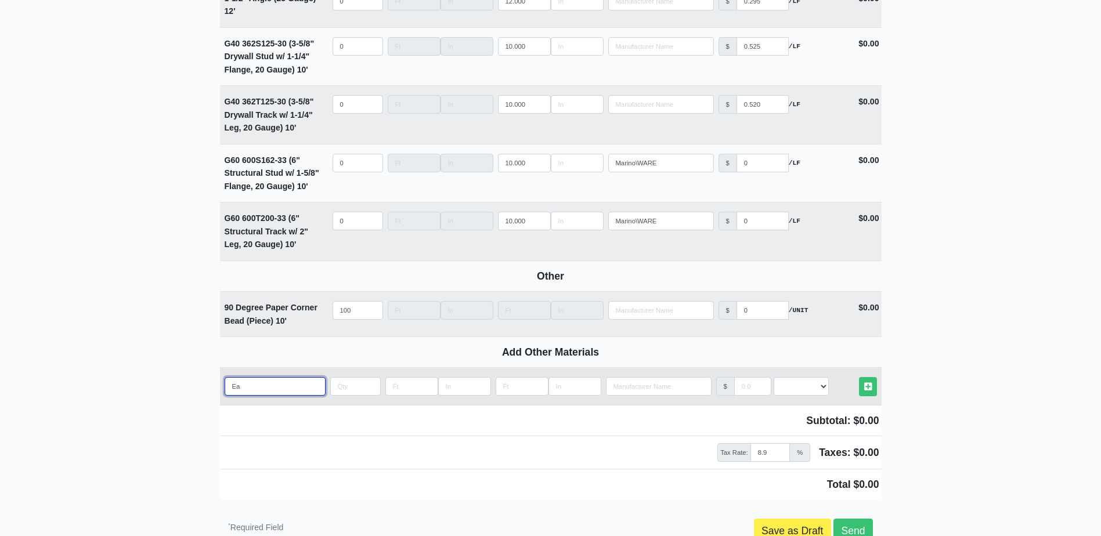
type input "Eas"
select select
type input "Easy"
select select
type input "Easy"
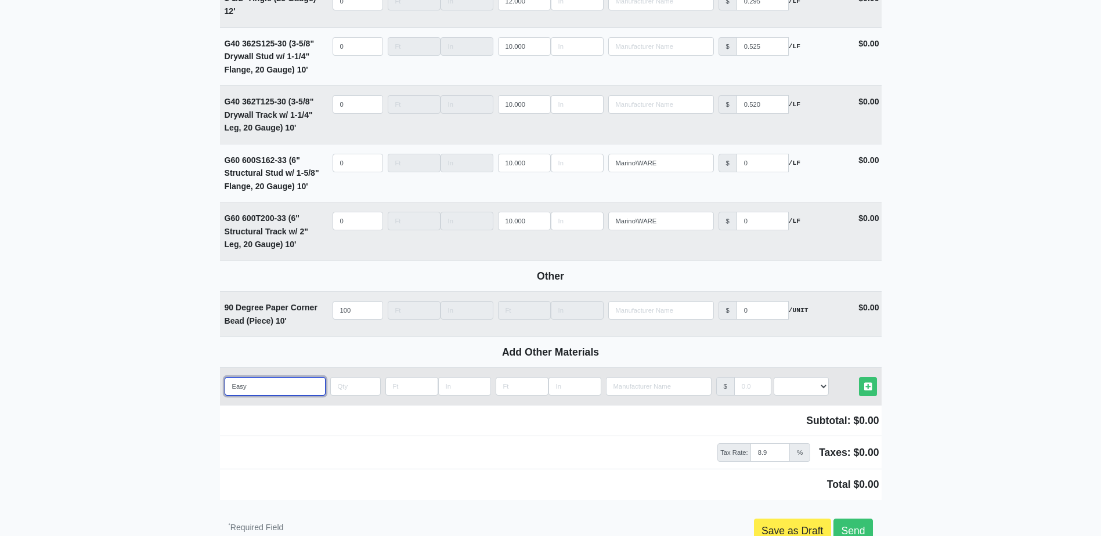
select select
type input "Easy S"
select select
type input "Easy Sa"
select select
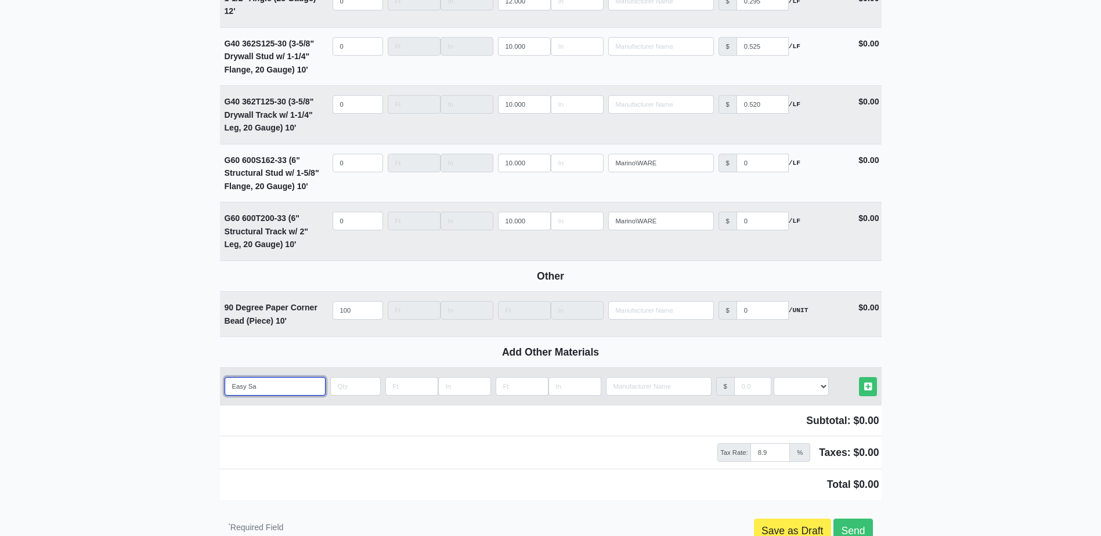
type input "Easy San"
select select
type input "Easy Sand"
select select
type input "Easy Sand"
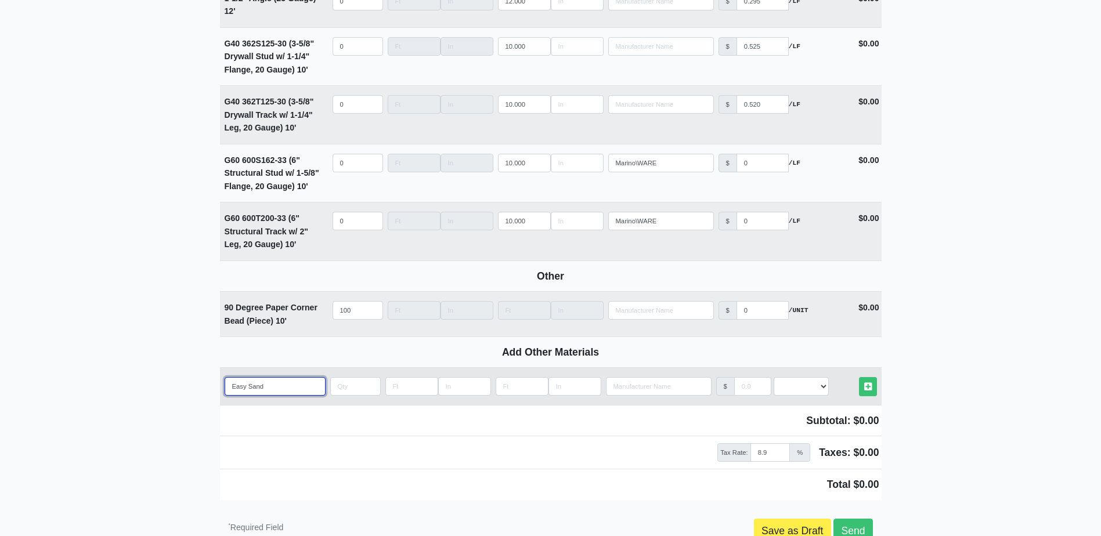
select select
type input "Easy Sand 4"
select select
type input "Easy Sand 45"
select select
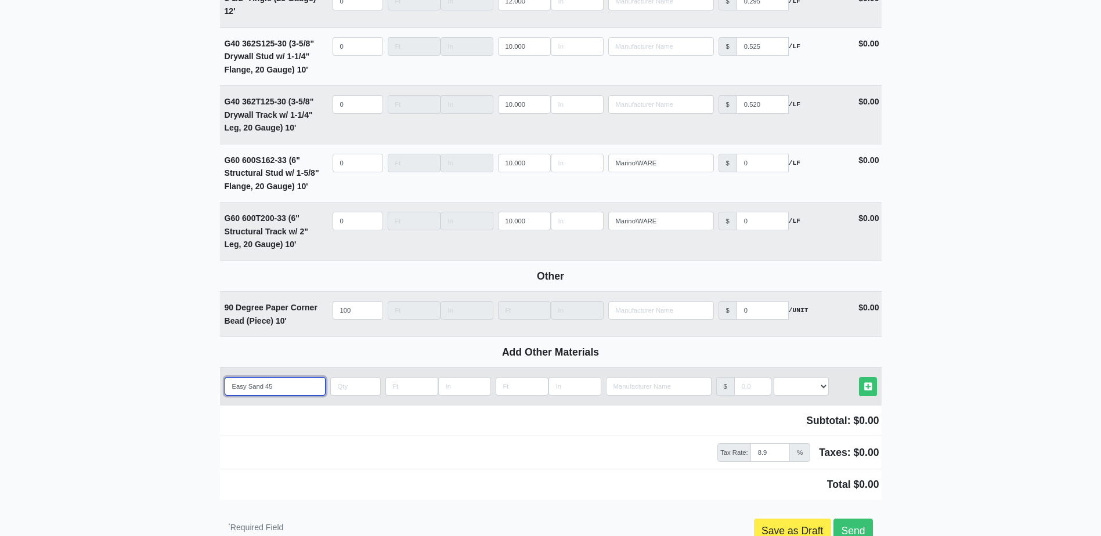
type input "Easy Sand 45"
select select
type input "Easy Sand 45 ("
select select
type input "Easy Sand 45 (B"
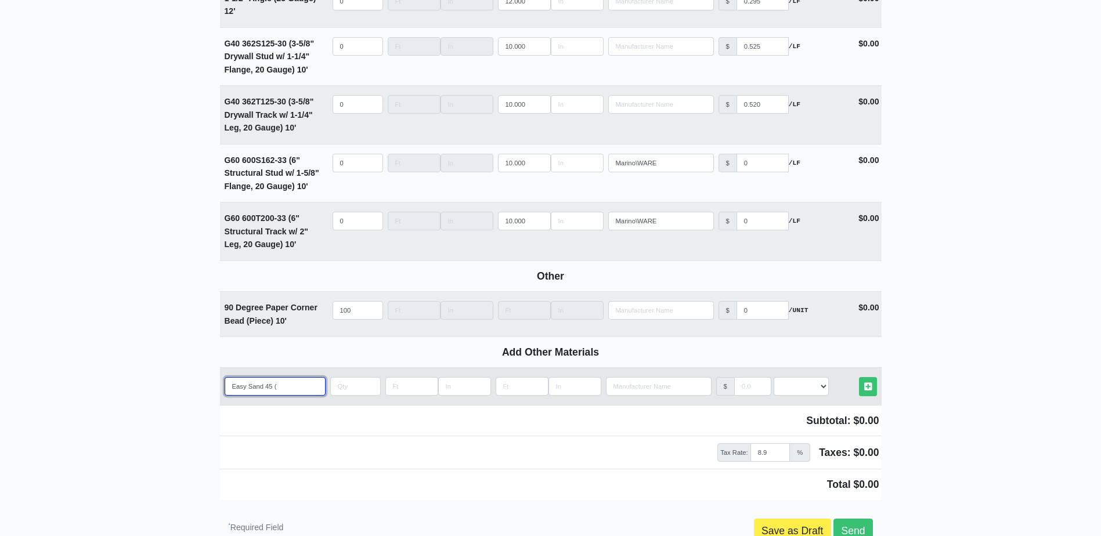
select select
type input "Easy Sand 45 (Ba"
select select
type input "Easy Sand 45 (Bag"
select select
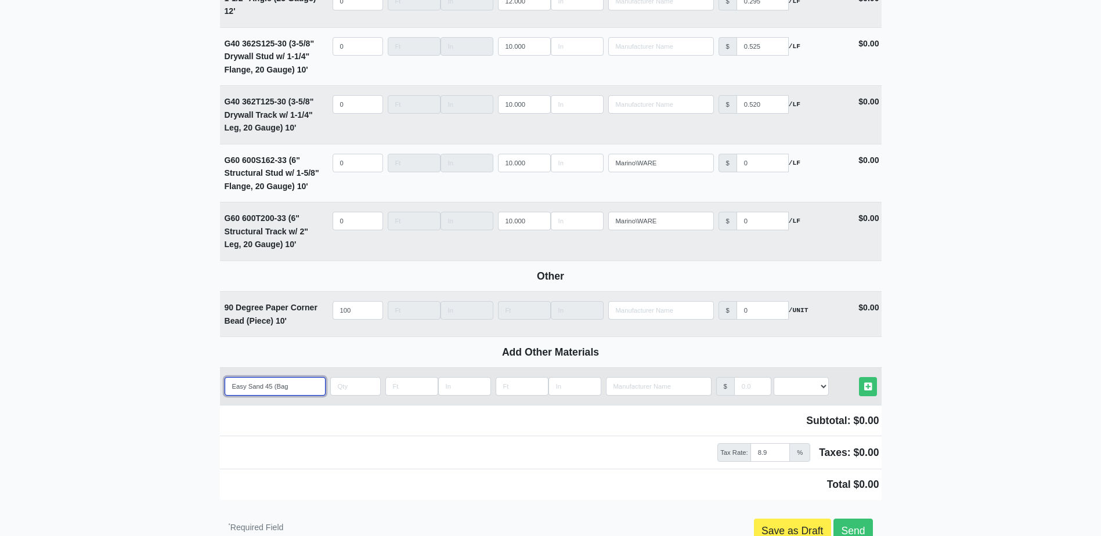
type input "Easy Sand 45 (Bag)"
select select
type input "Easy Sand 45 (Bag)"
type input "8"
select select
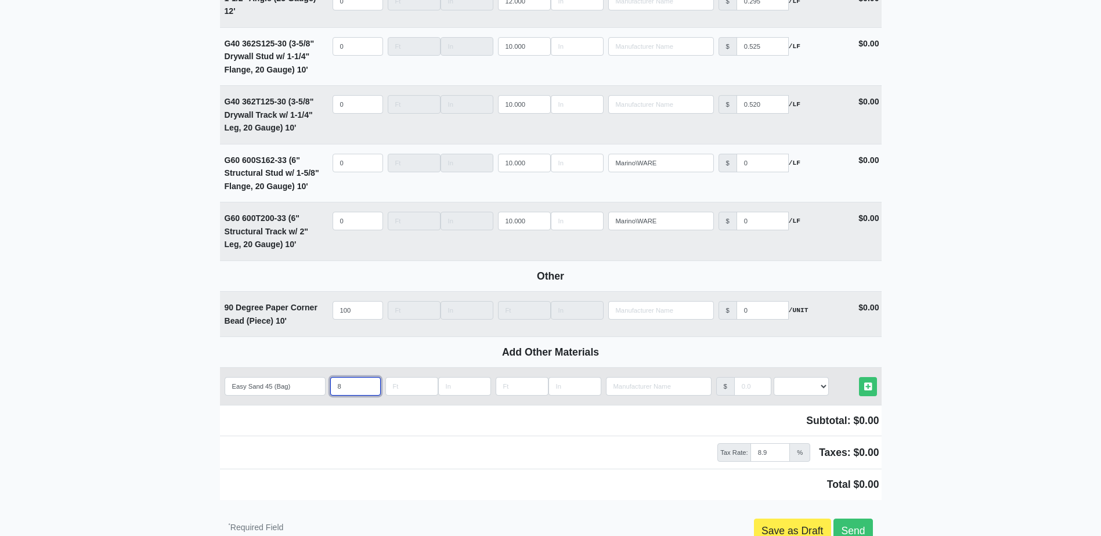
type input "8"
select select "2"
click at [859, 377] on link "Other Materials" at bounding box center [868, 386] width 18 height 19
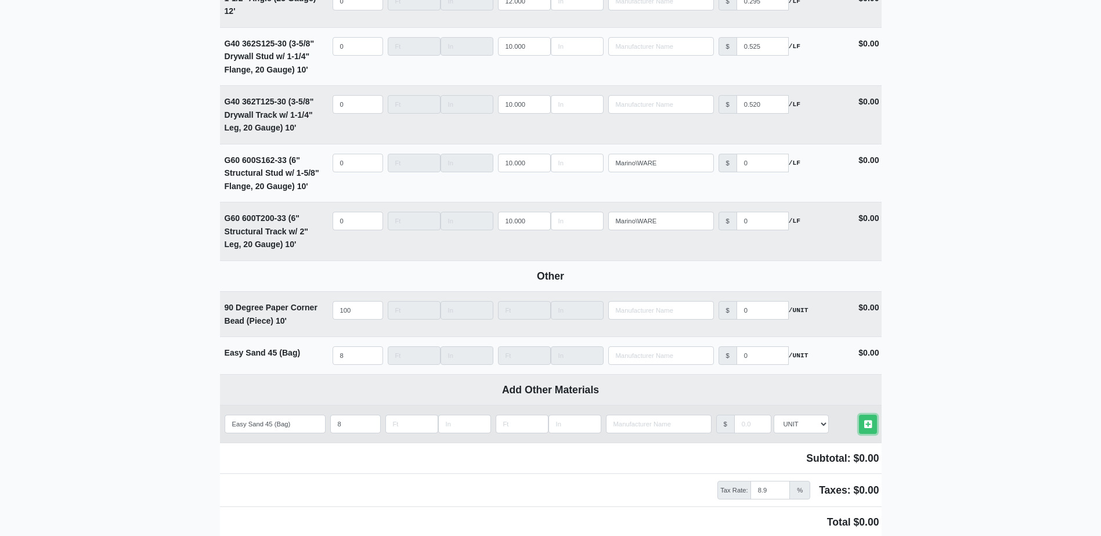
select select
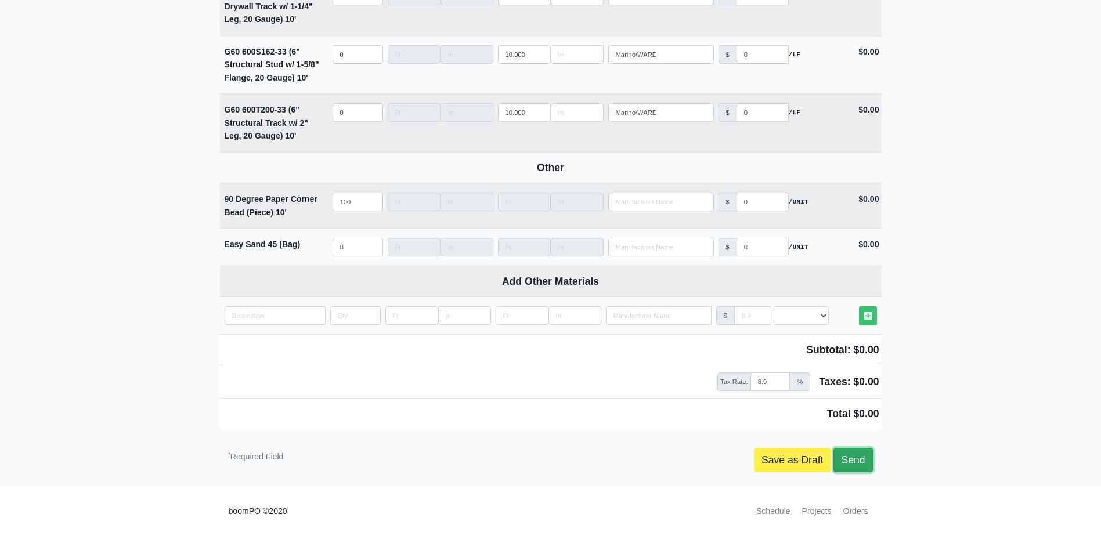
click at [862, 457] on link "Send" at bounding box center [853, 460] width 39 height 24
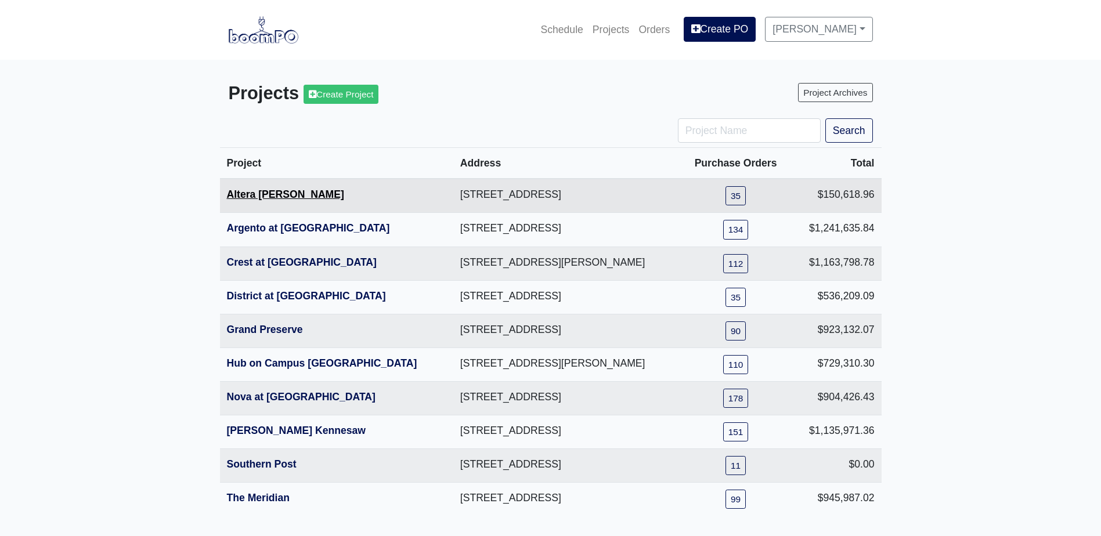
click at [277, 198] on link "Altera [PERSON_NAME]" at bounding box center [285, 195] width 117 height 12
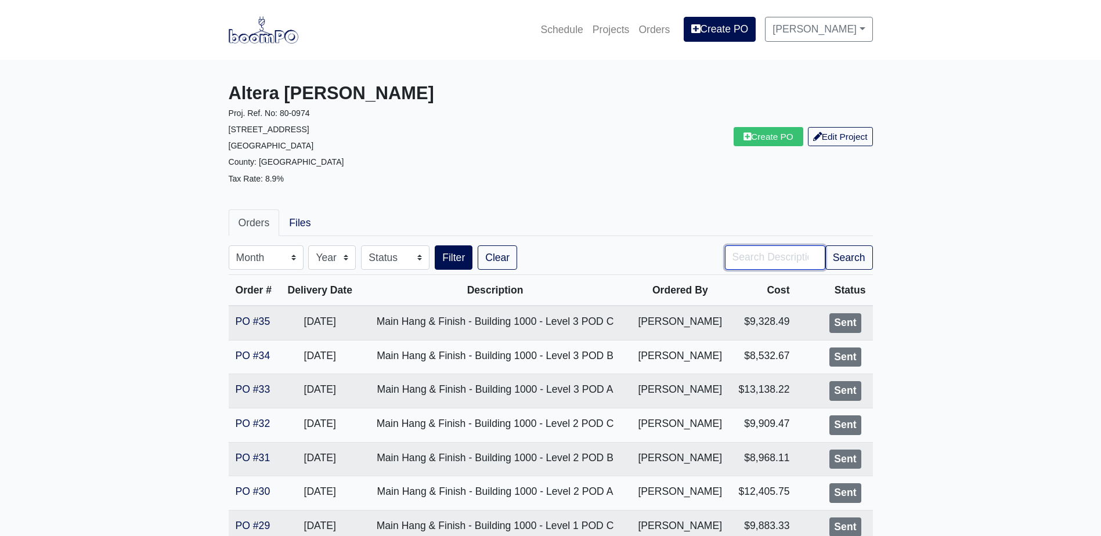
click at [760, 261] on input "Search" at bounding box center [775, 258] width 100 height 24
type input "club"
click at [826, 246] on button "Search" at bounding box center [850, 258] width 48 height 24
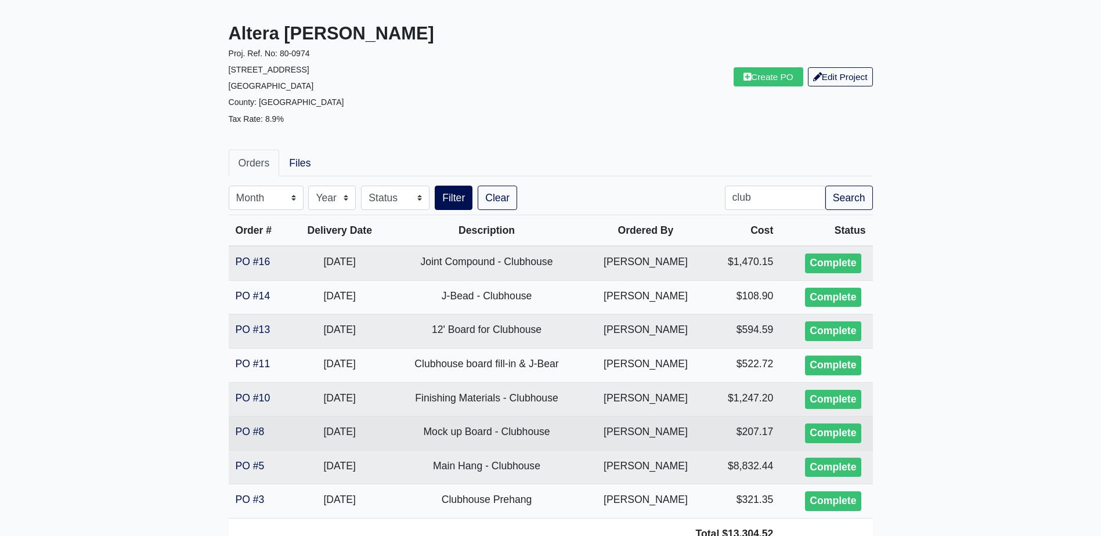
scroll to position [116, 0]
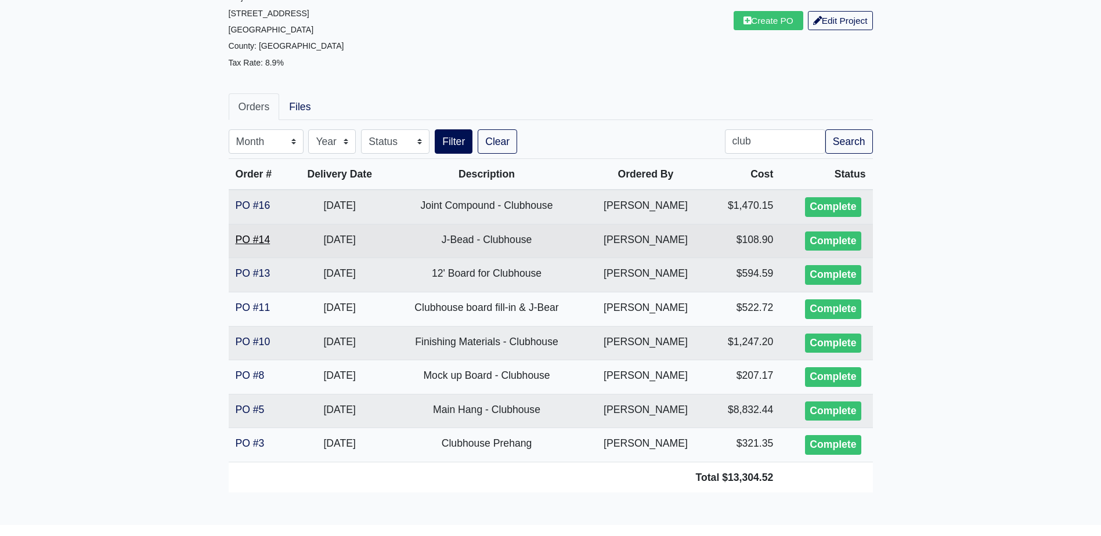
click at [250, 239] on link "PO #14" at bounding box center [253, 240] width 35 height 12
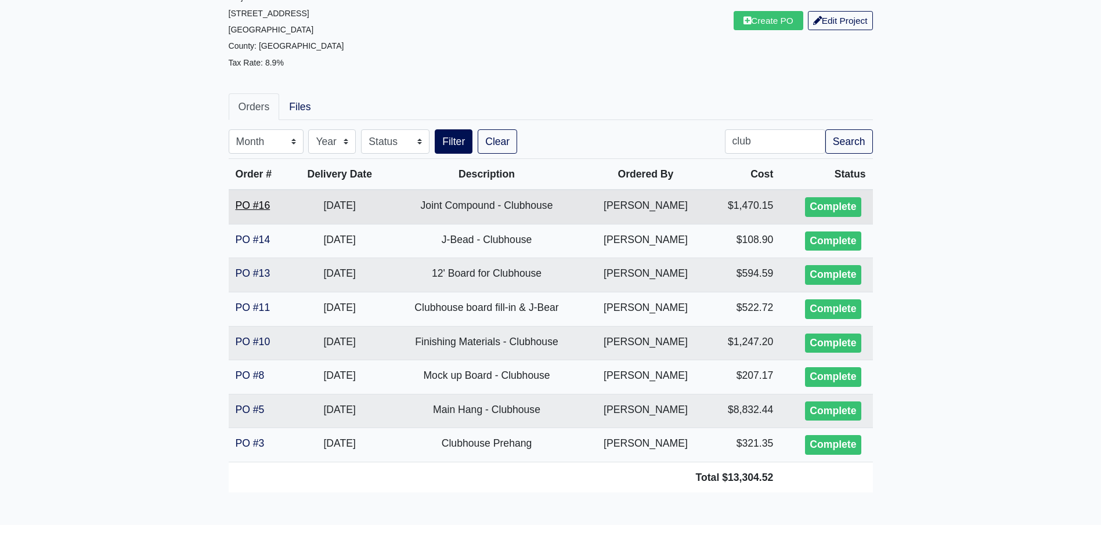
click at [250, 211] on link "PO #16" at bounding box center [253, 206] width 35 height 12
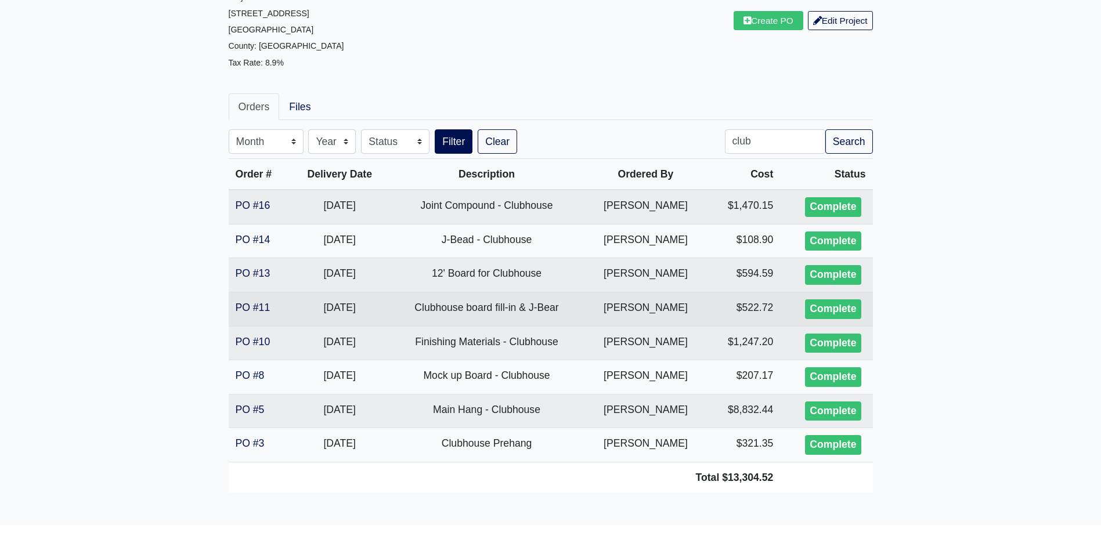
click at [260, 301] on td "PO #11" at bounding box center [260, 309] width 63 height 34
click at [254, 304] on link "PO #11" at bounding box center [253, 308] width 35 height 12
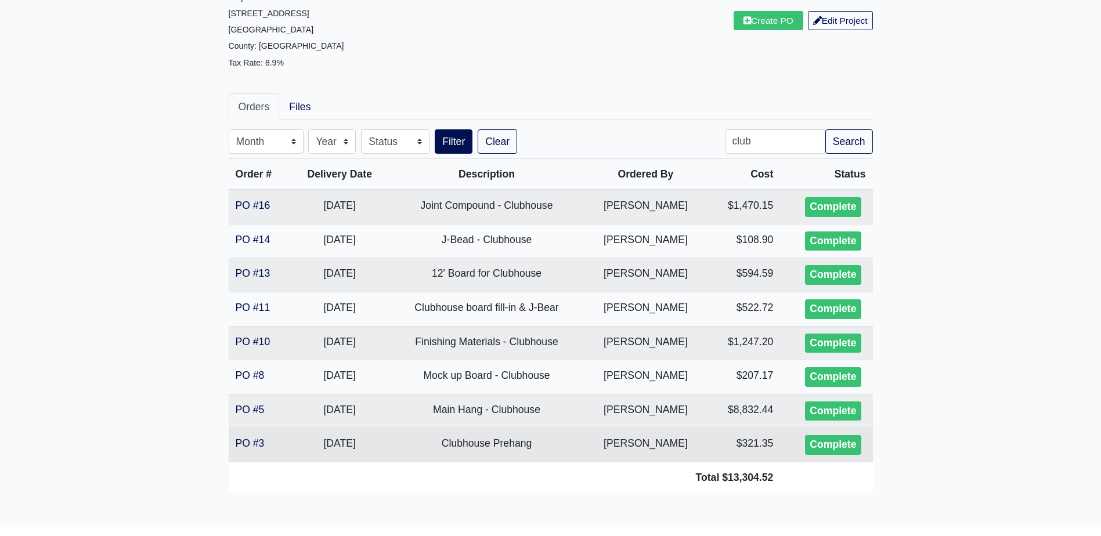
click at [243, 436] on td "PO #3" at bounding box center [260, 445] width 63 height 34
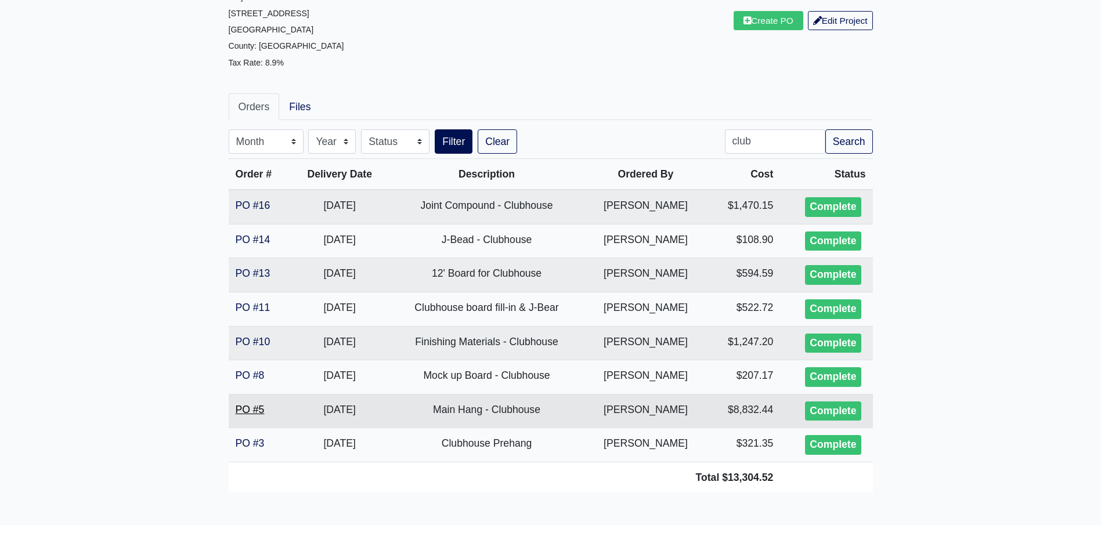
click at [254, 410] on link "PO #5" at bounding box center [250, 410] width 29 height 12
click at [251, 337] on link "PO #10" at bounding box center [253, 342] width 35 height 12
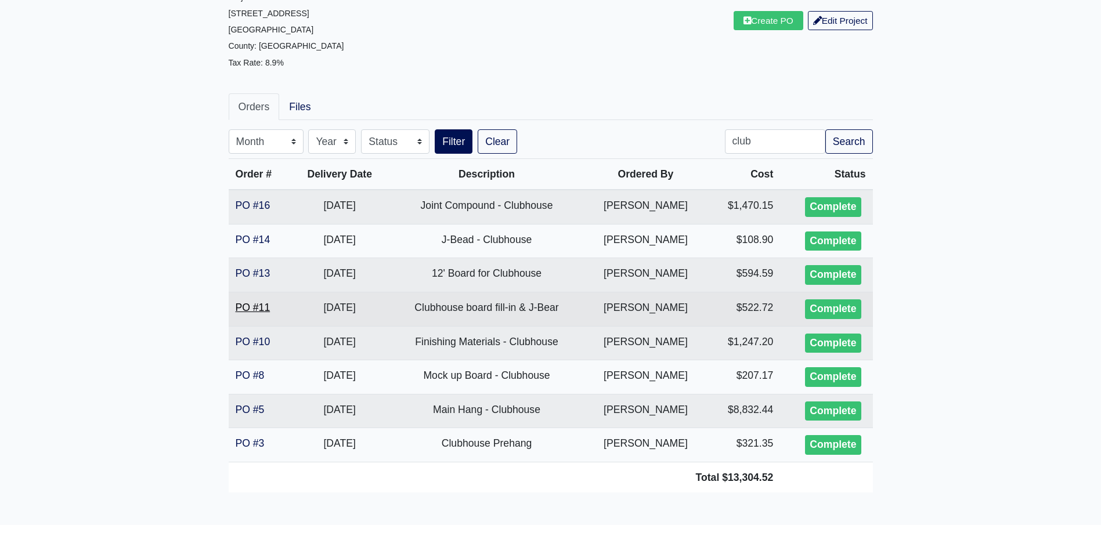
click at [257, 307] on link "PO #11" at bounding box center [253, 308] width 35 height 12
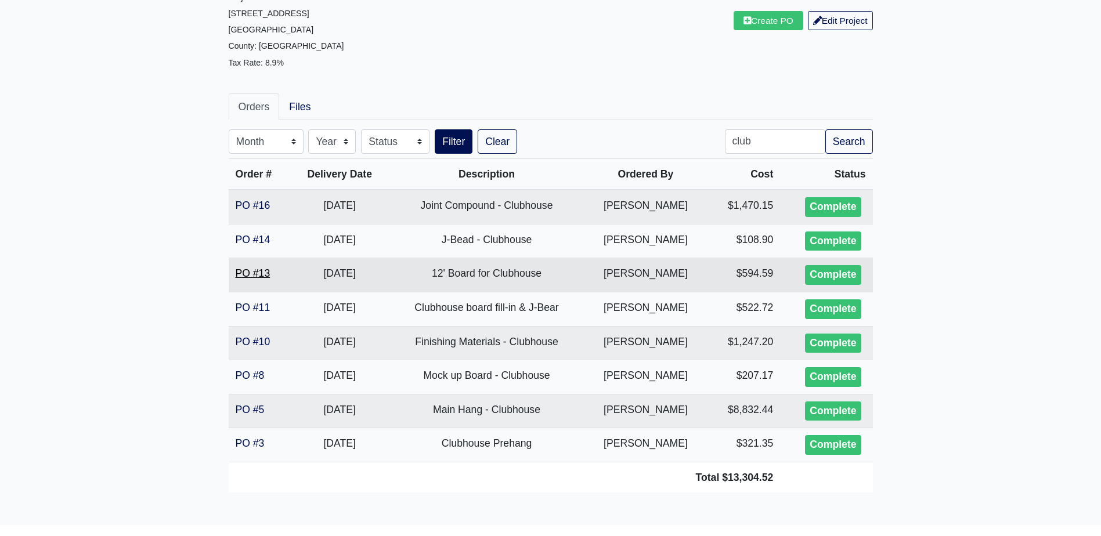
click at [258, 273] on link "PO #13" at bounding box center [253, 274] width 35 height 12
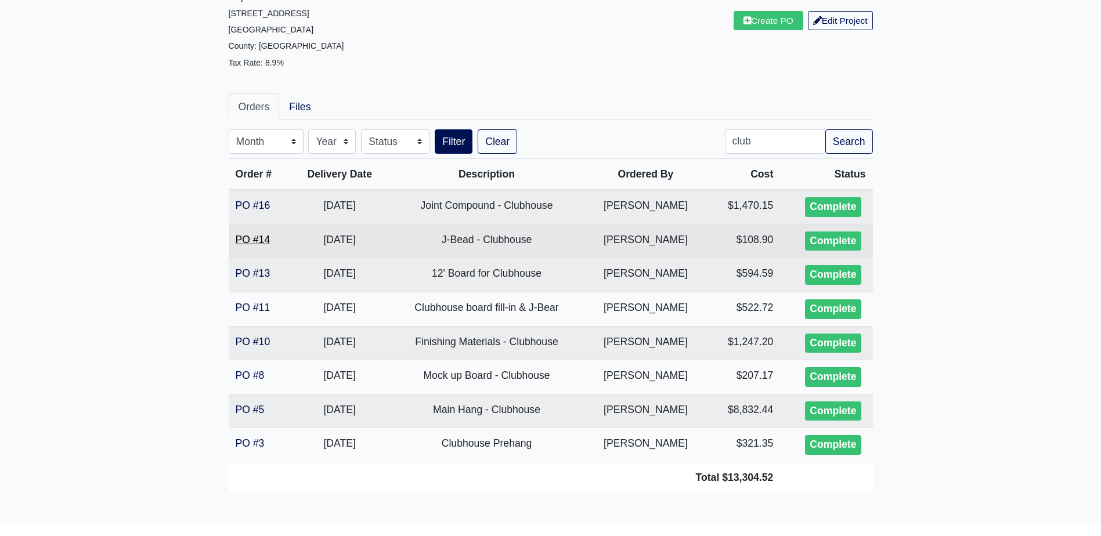
click at [250, 240] on link "PO #14" at bounding box center [253, 240] width 35 height 12
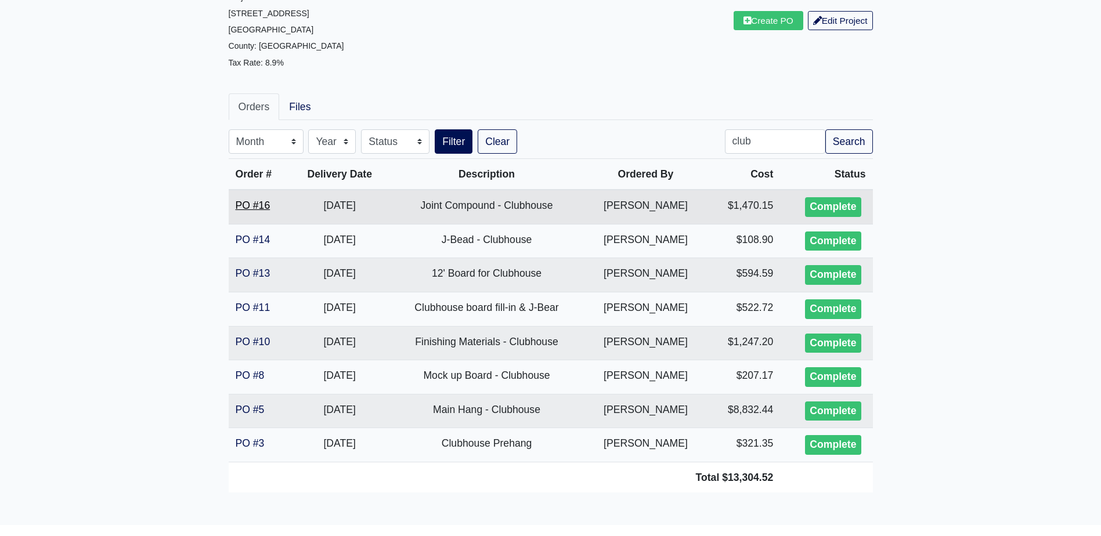
click at [255, 207] on link "PO #16" at bounding box center [253, 206] width 35 height 12
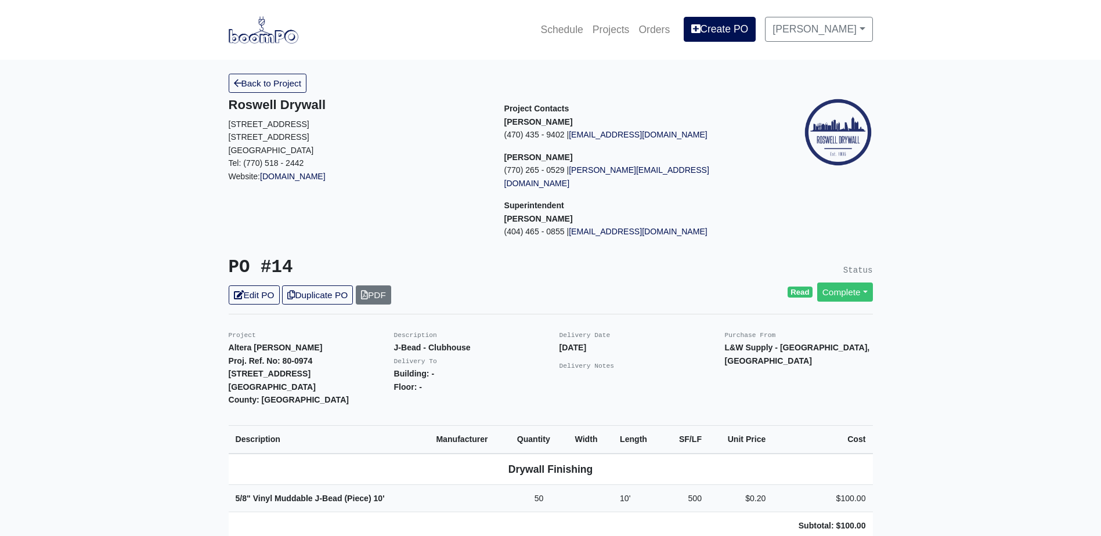
scroll to position [116, 0]
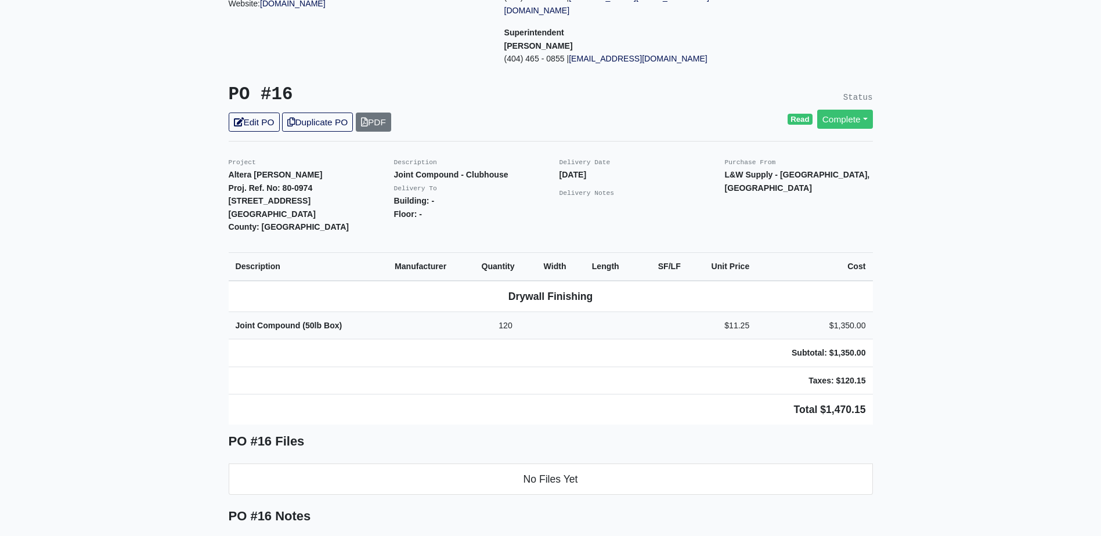
scroll to position [174, 0]
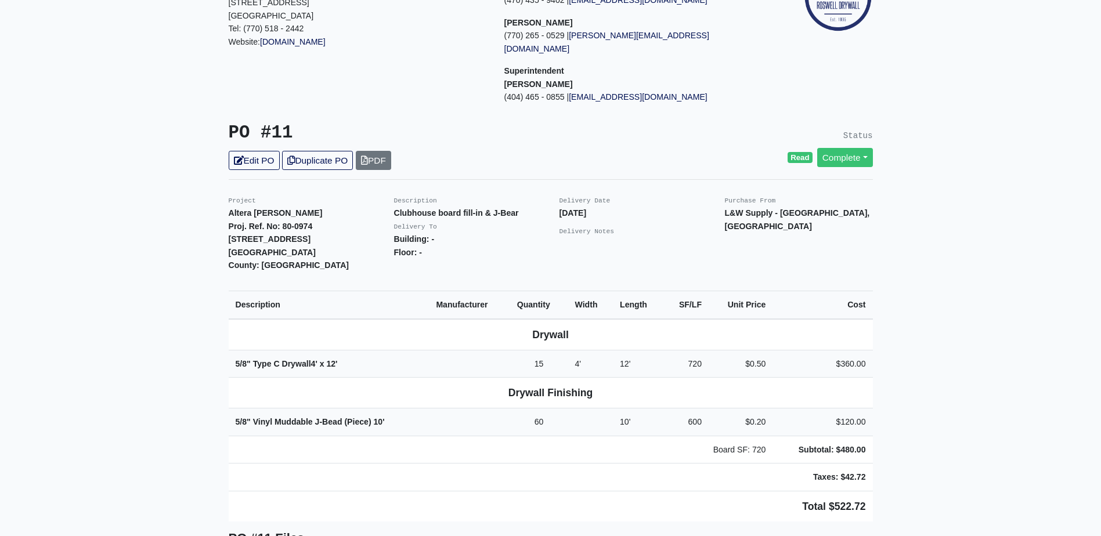
scroll to position [174, 0]
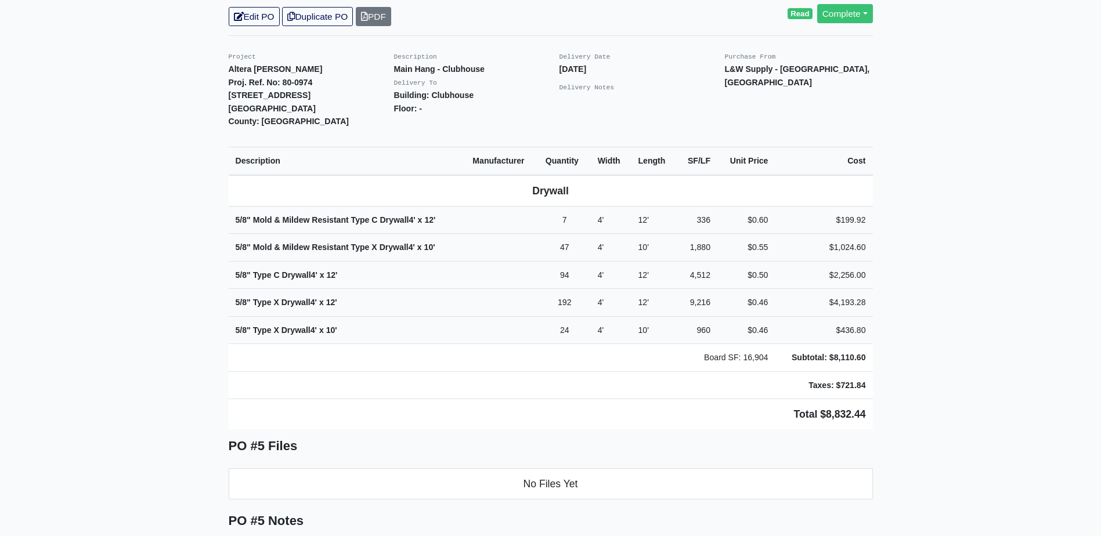
scroll to position [290, 0]
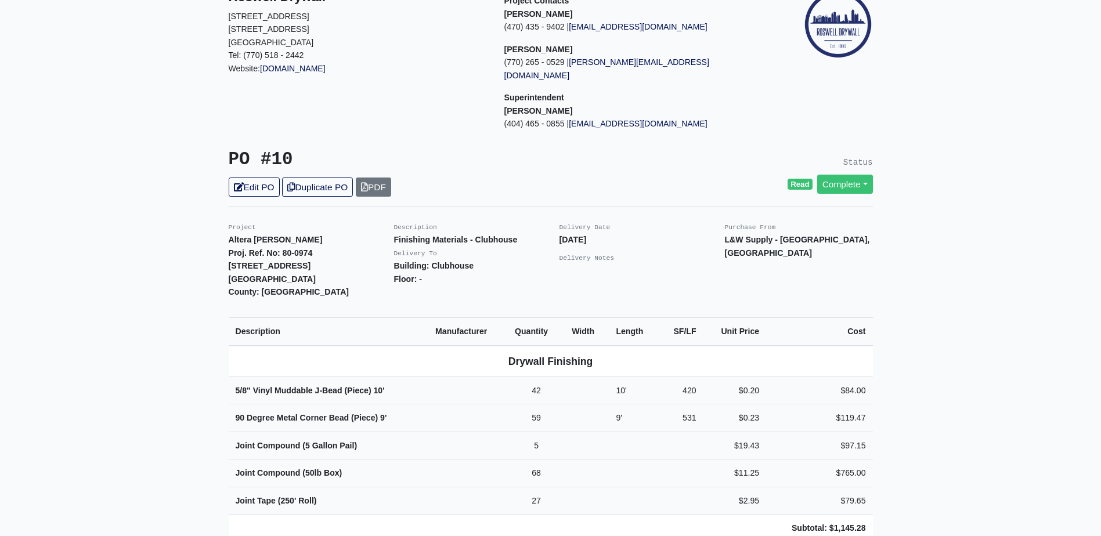
scroll to position [232, 0]
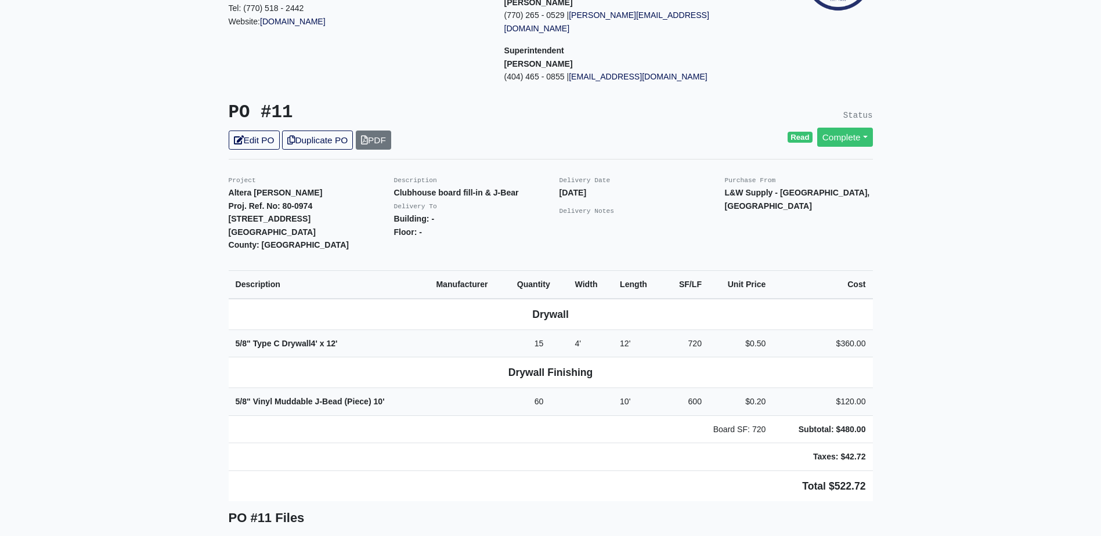
scroll to position [232, 0]
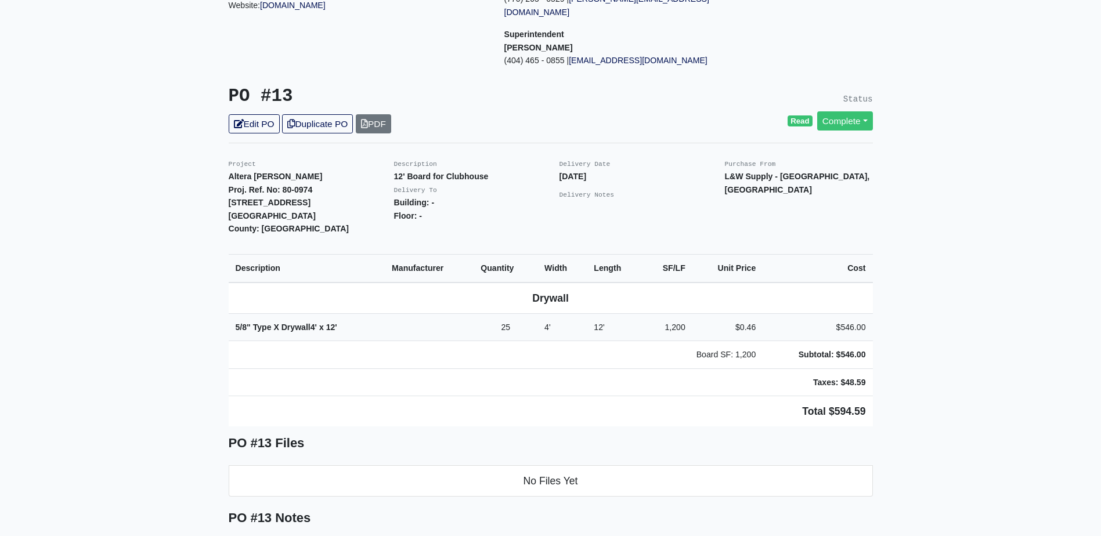
scroll to position [174, 0]
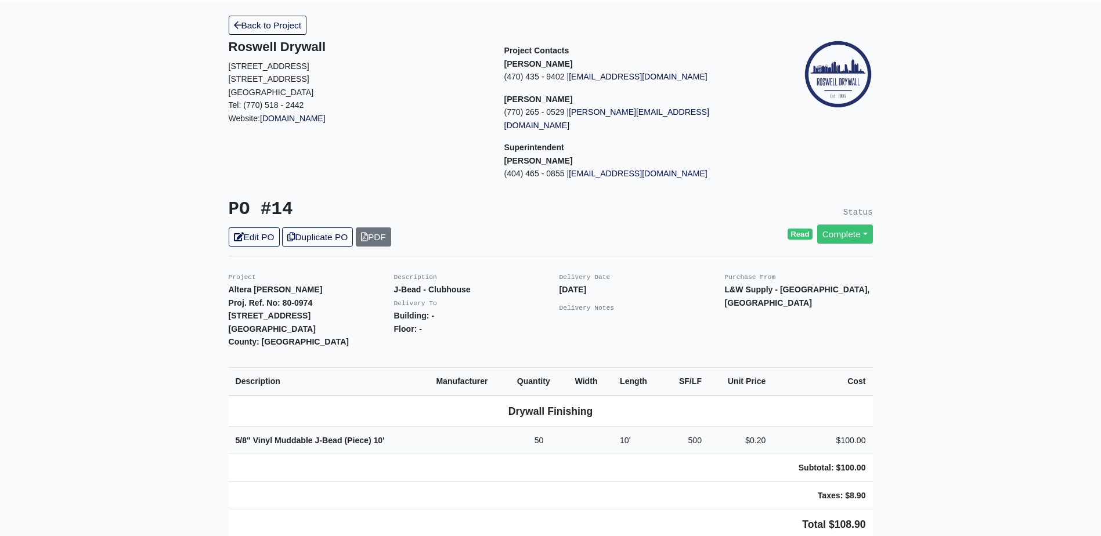
scroll to position [232, 0]
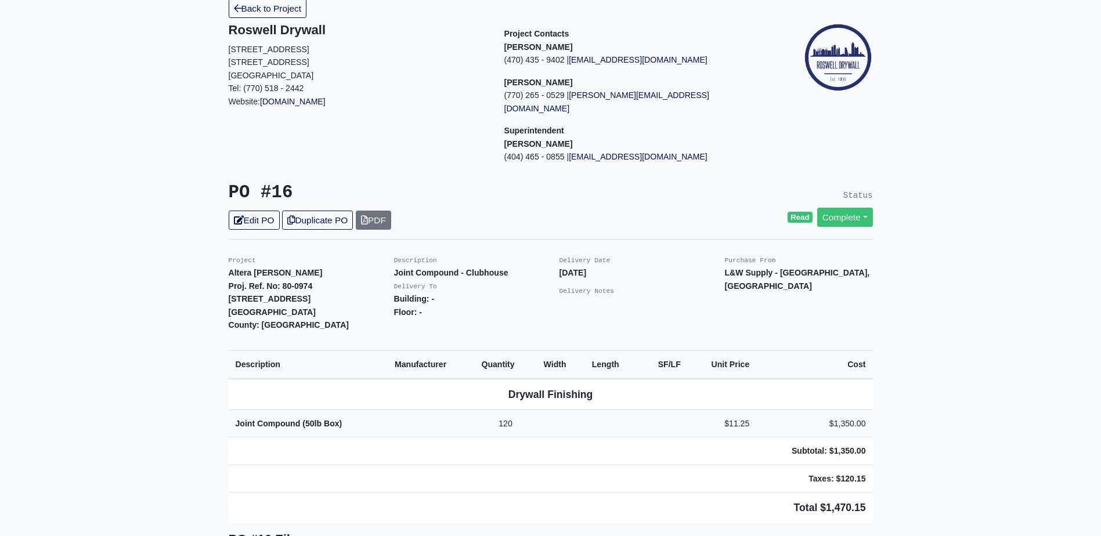
scroll to position [174, 0]
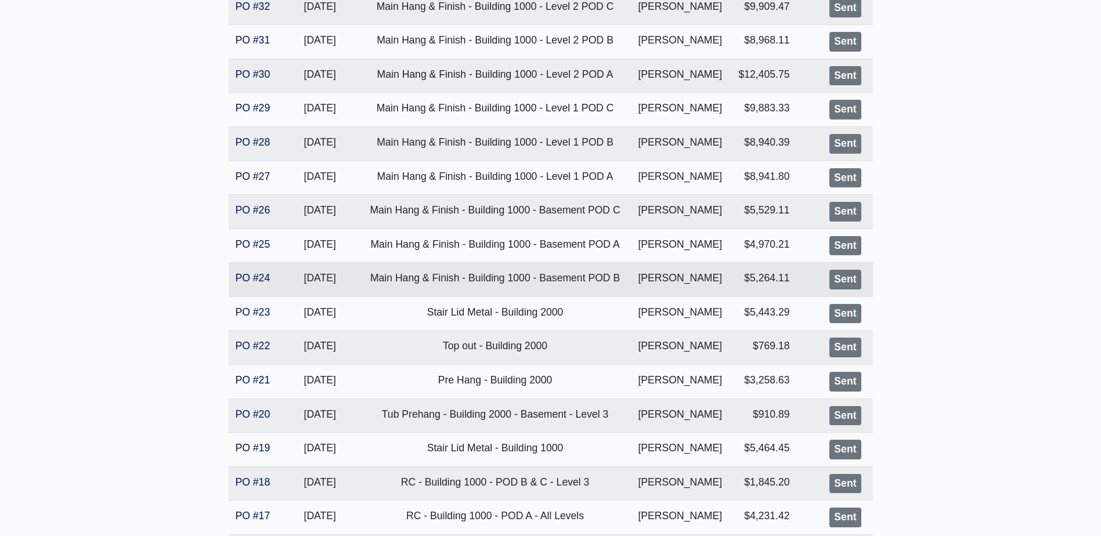
scroll to position [464, 0]
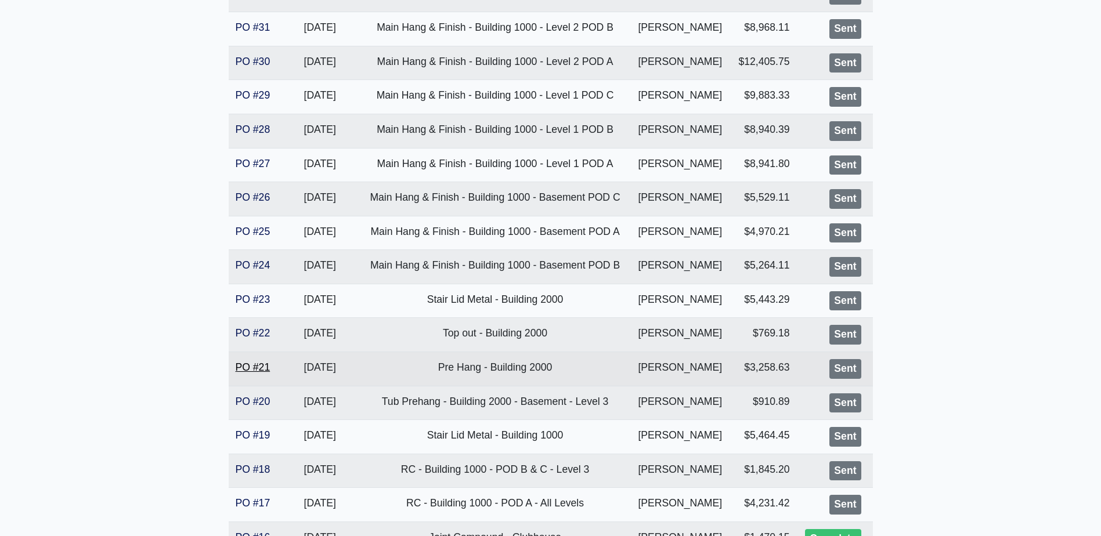
click at [251, 369] on link "PO #21" at bounding box center [253, 368] width 35 height 12
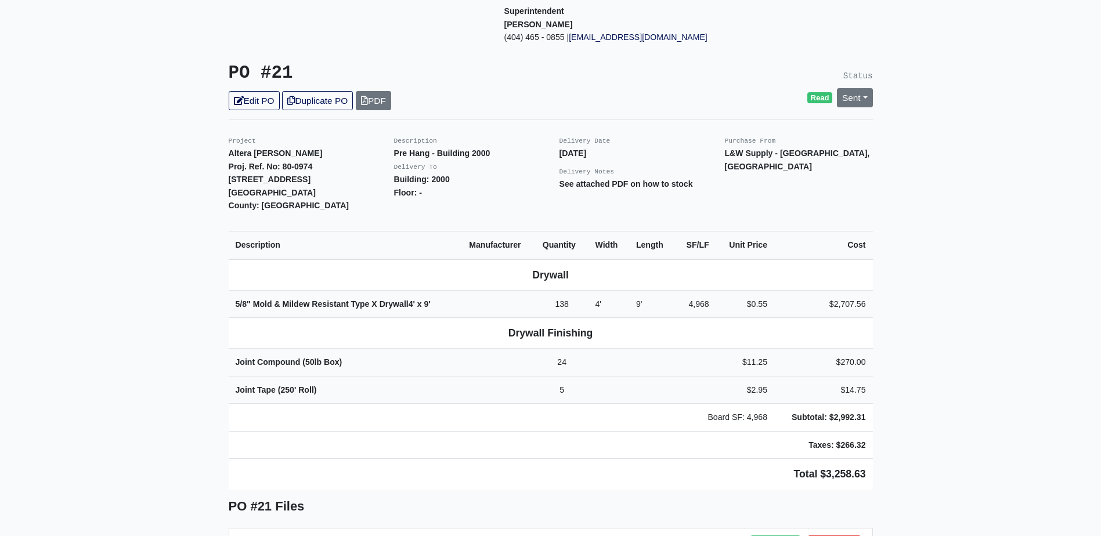
scroll to position [174, 0]
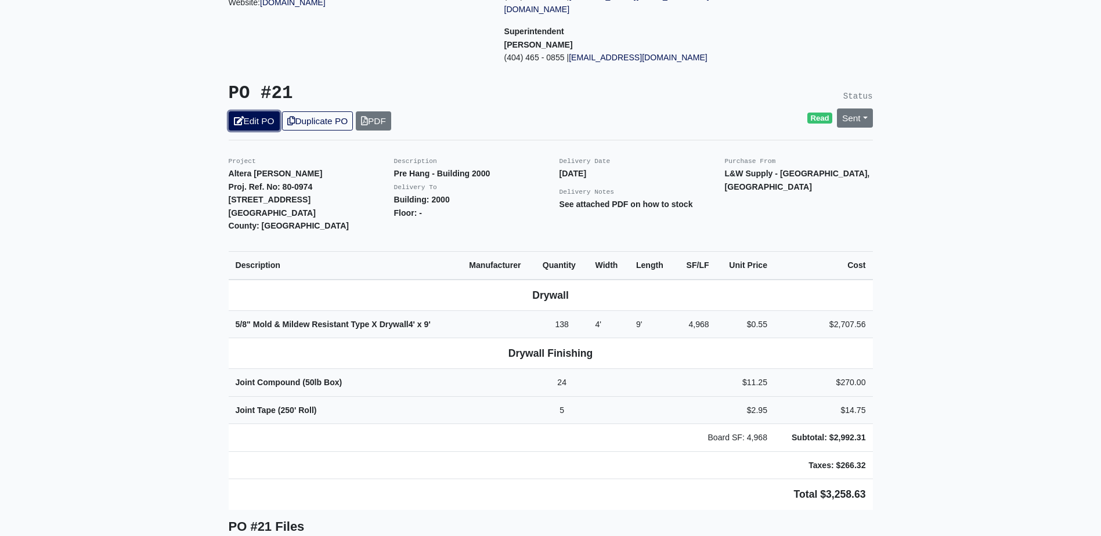
click at [261, 111] on link "Edit PO" at bounding box center [254, 120] width 51 height 19
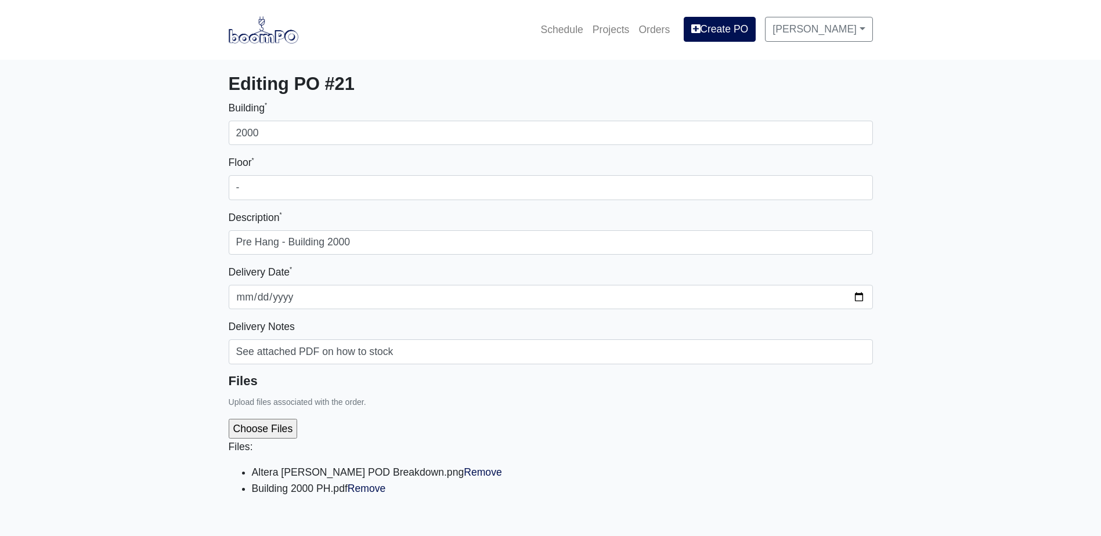
select select
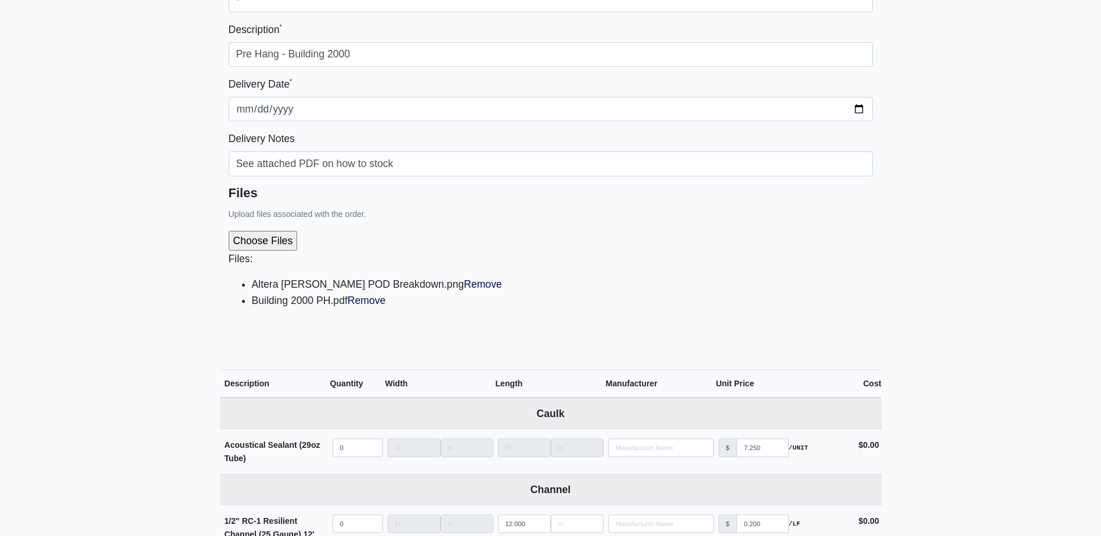
scroll to position [232, 0]
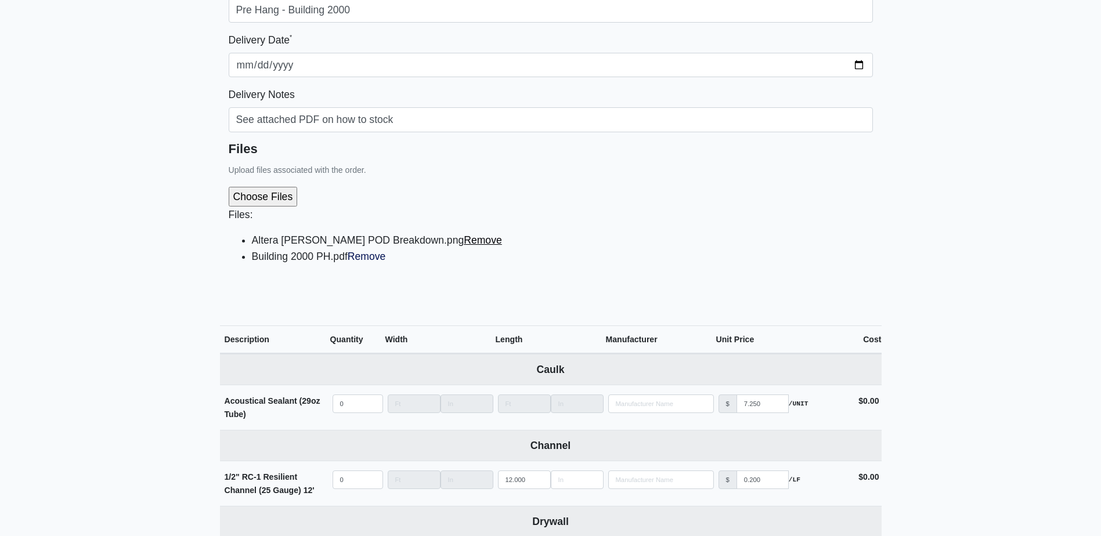
click at [464, 244] on link "Remove" at bounding box center [483, 241] width 38 height 12
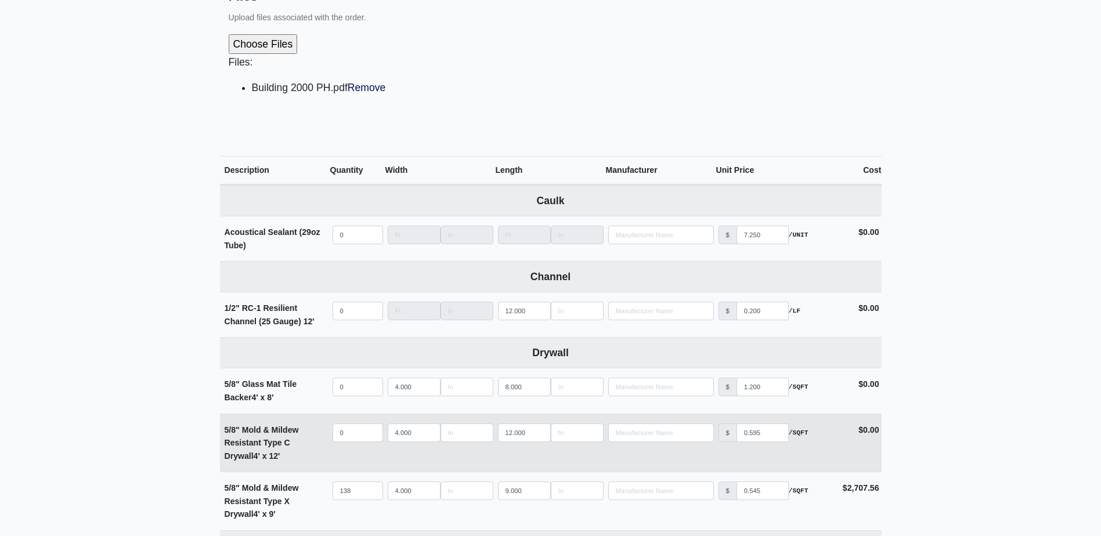
scroll to position [581, 0]
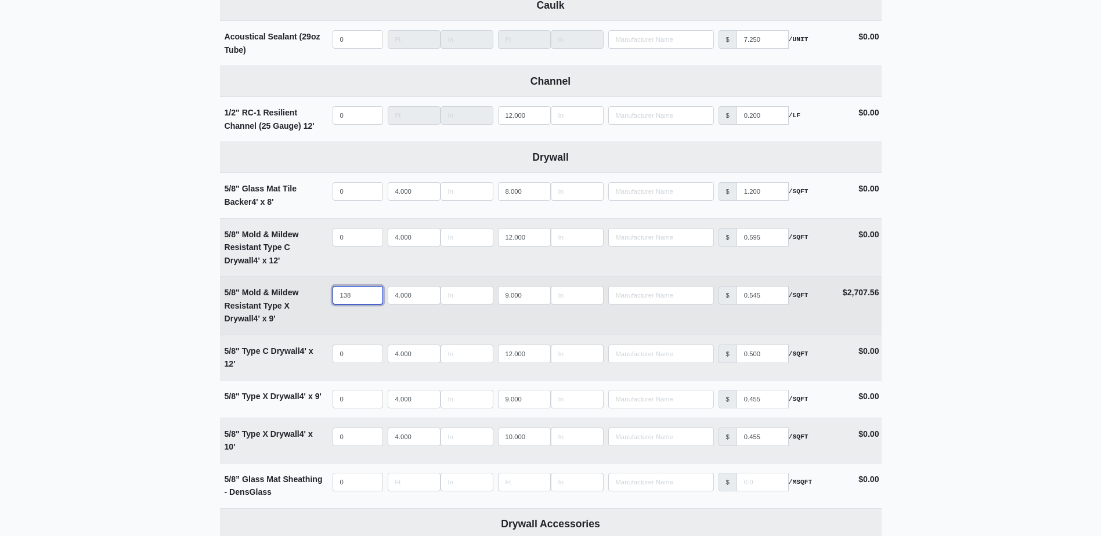
click at [361, 289] on input "138" at bounding box center [358, 295] width 51 height 19
type input "13"
select select
type input "1"
select select
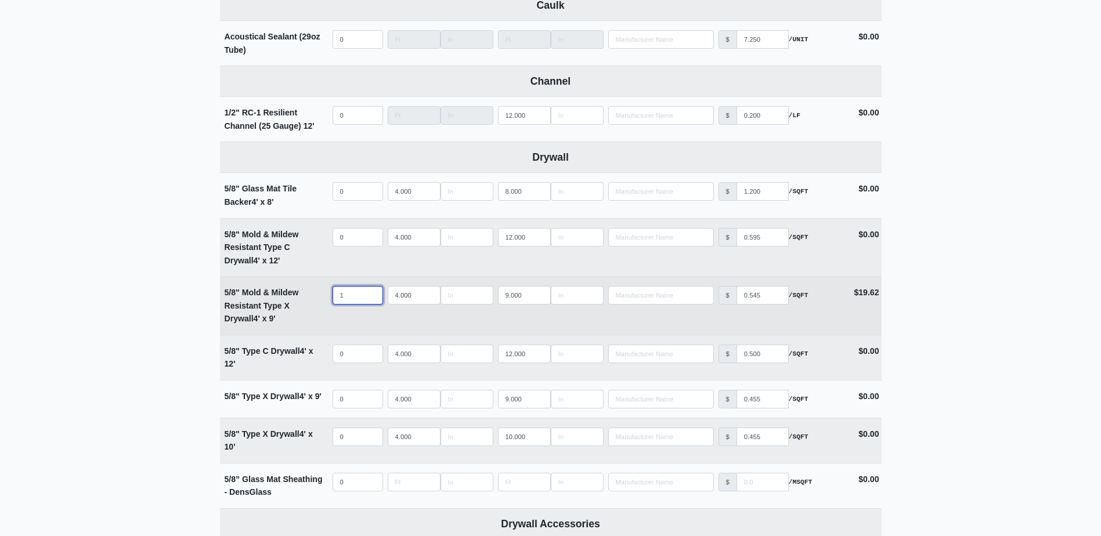
type input "10"
select select
type input "105"
select select
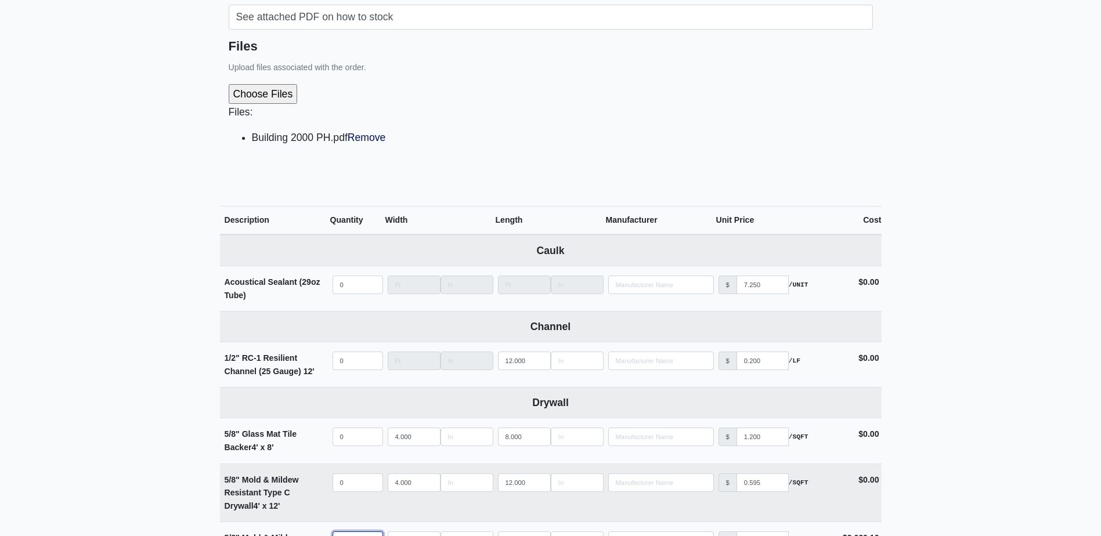
scroll to position [253, 0]
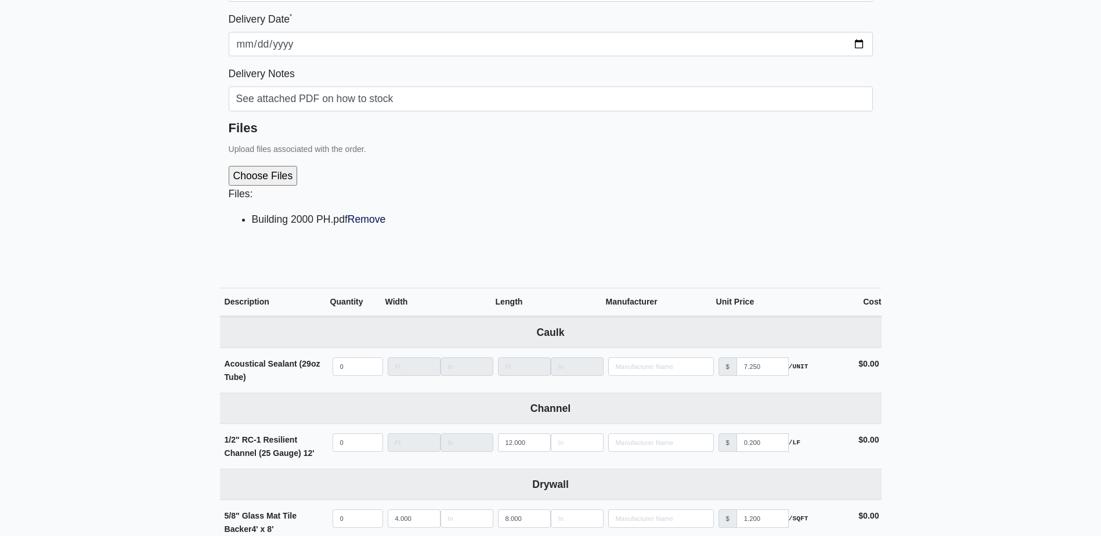
type input "105"
click at [278, 179] on input "file" at bounding box center [325, 176] width 193 height 20
type input "C:\fakepath\Building 2000 PH.pdf"
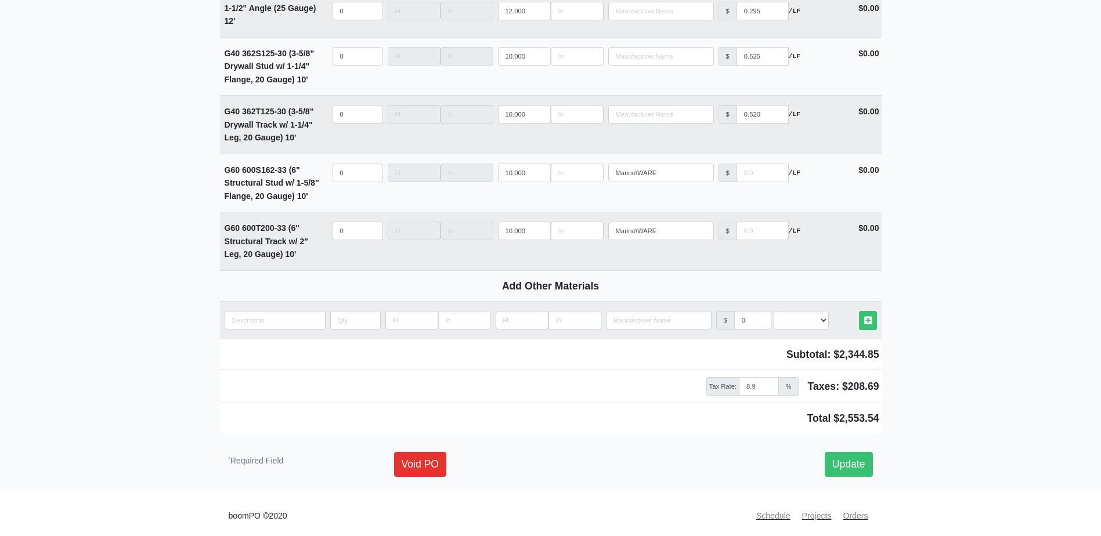
scroll to position [1663, 0]
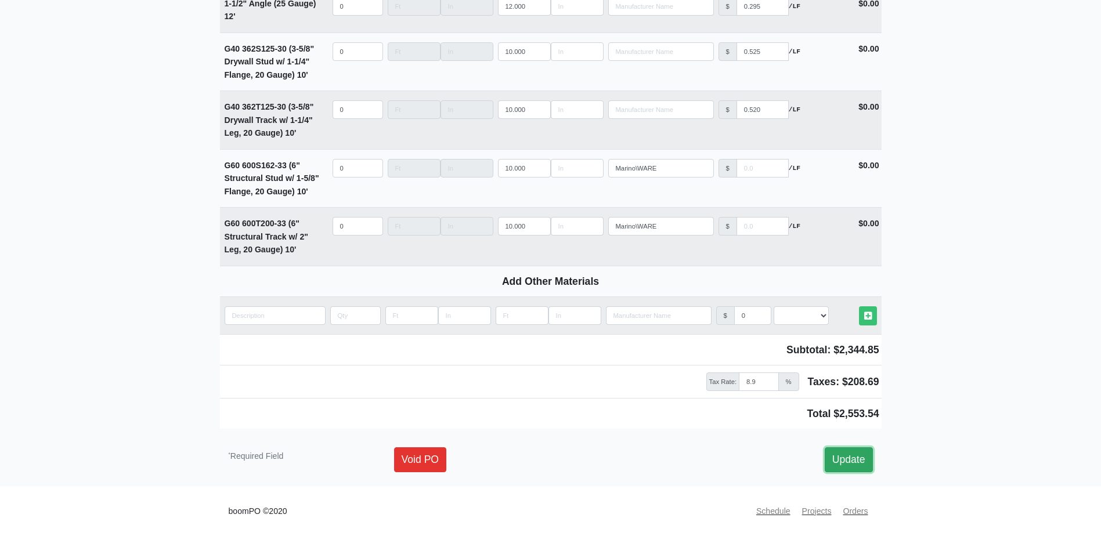
click at [867, 459] on link "Update" at bounding box center [849, 460] width 48 height 24
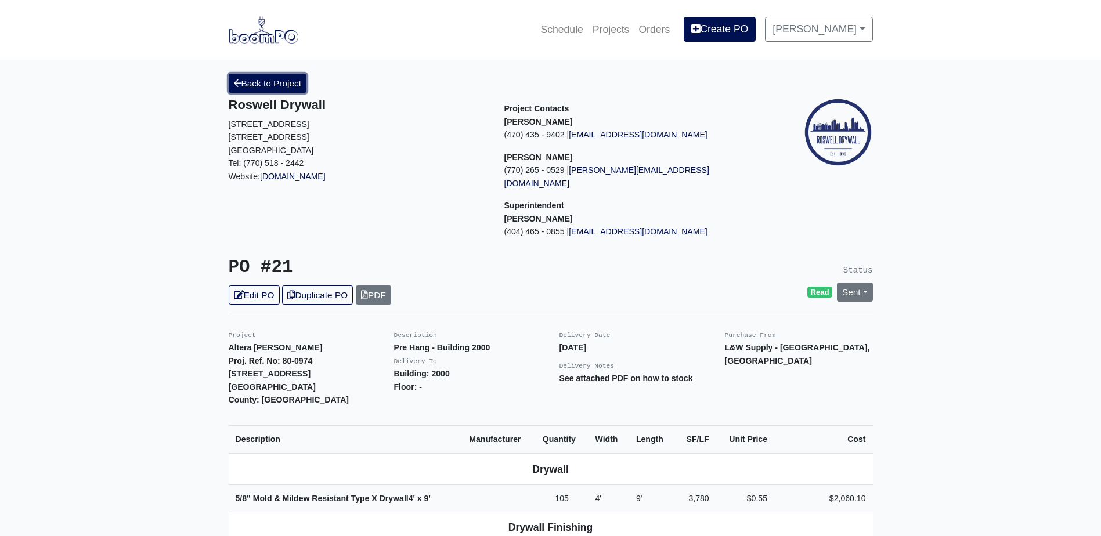
click at [247, 80] on link "Back to Project" at bounding box center [268, 83] width 78 height 19
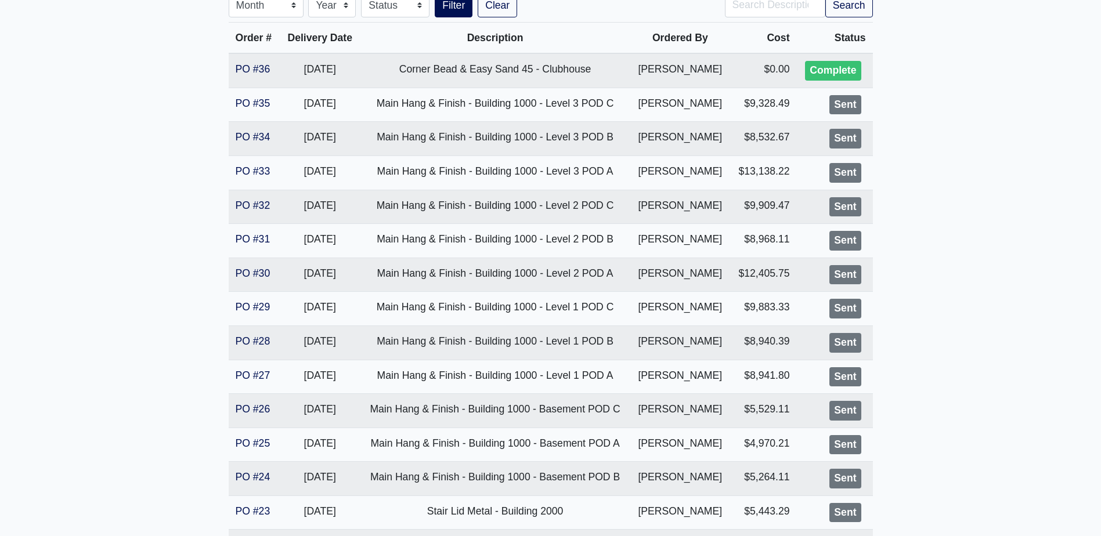
scroll to position [232, 0]
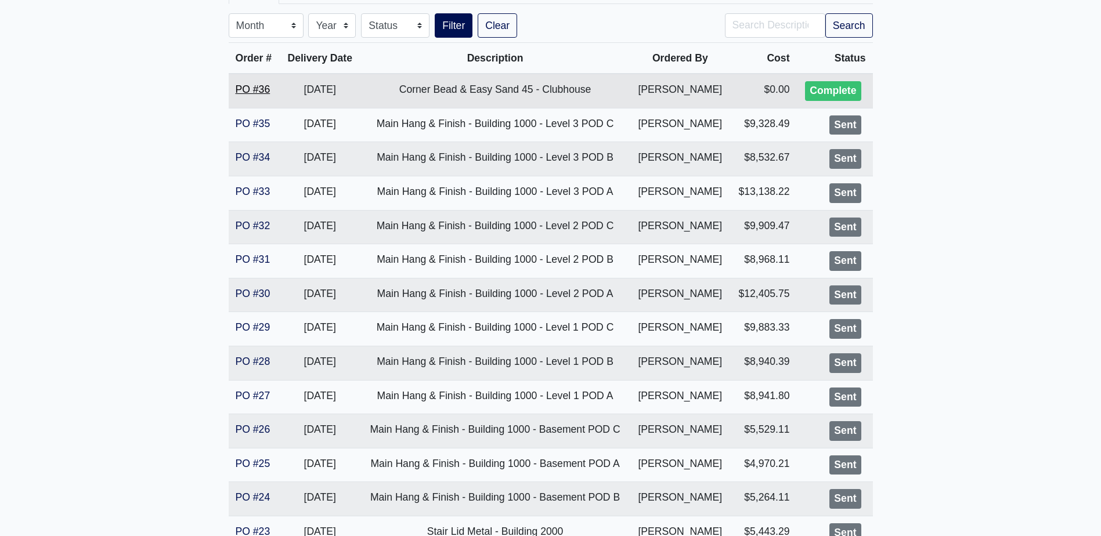
click at [260, 85] on link "PO #36" at bounding box center [253, 90] width 35 height 12
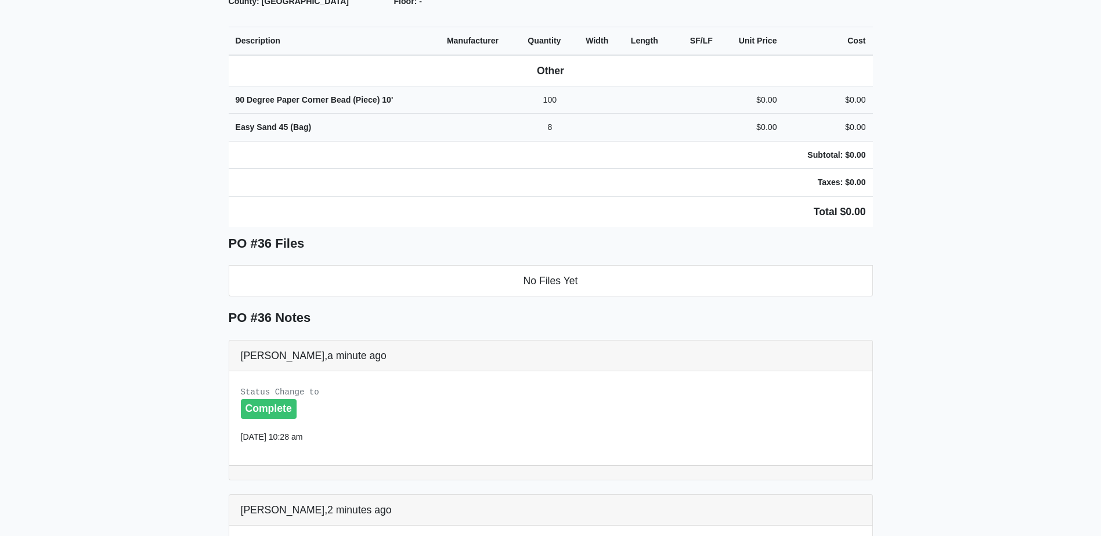
scroll to position [464, 0]
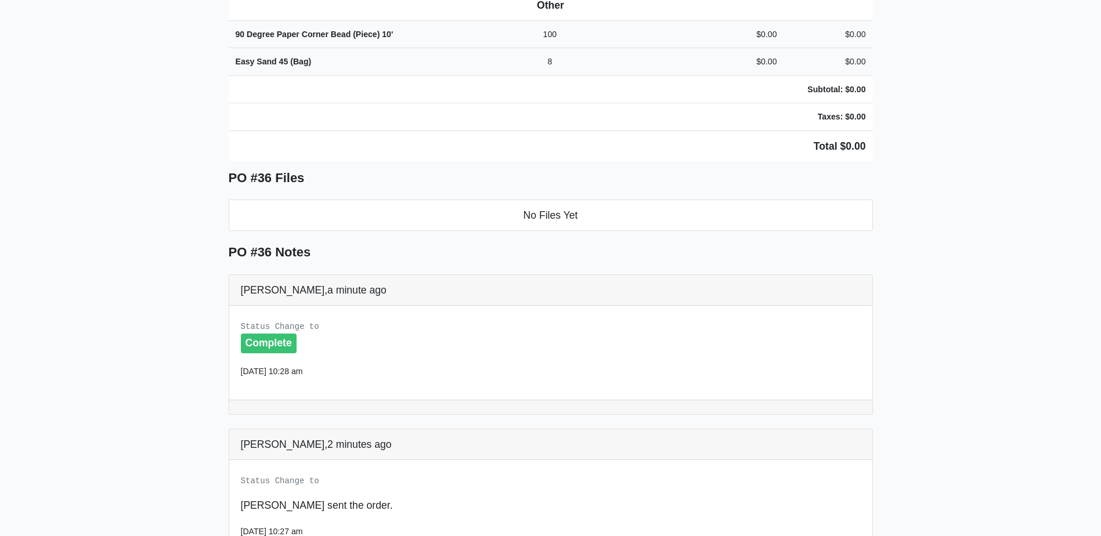
drag, startPoint x: 207, startPoint y: 235, endPoint x: 214, endPoint y: 237, distance: 7.3
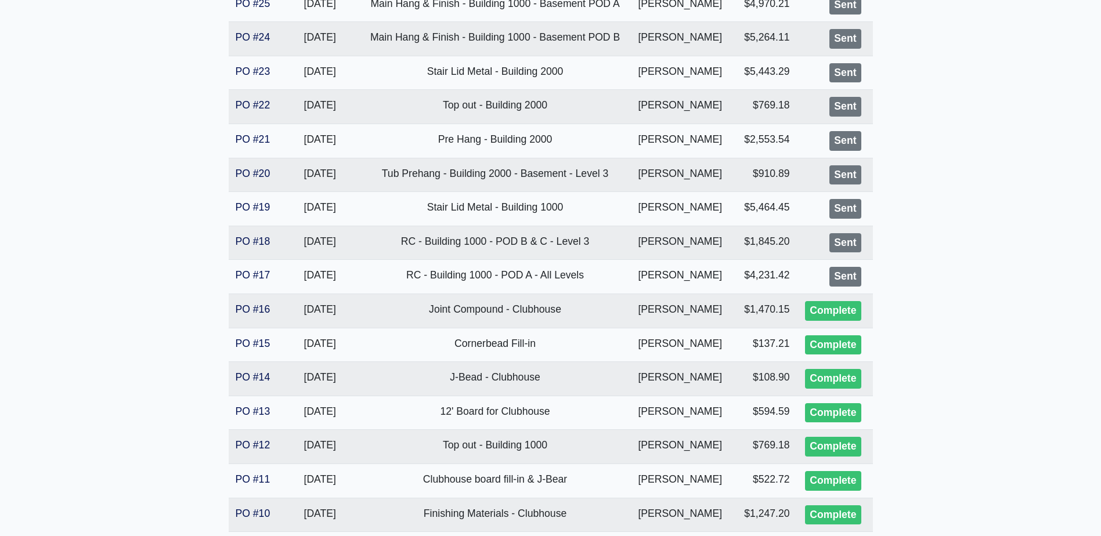
scroll to position [697, 0]
